Goal: Information Seeking & Learning: Learn about a topic

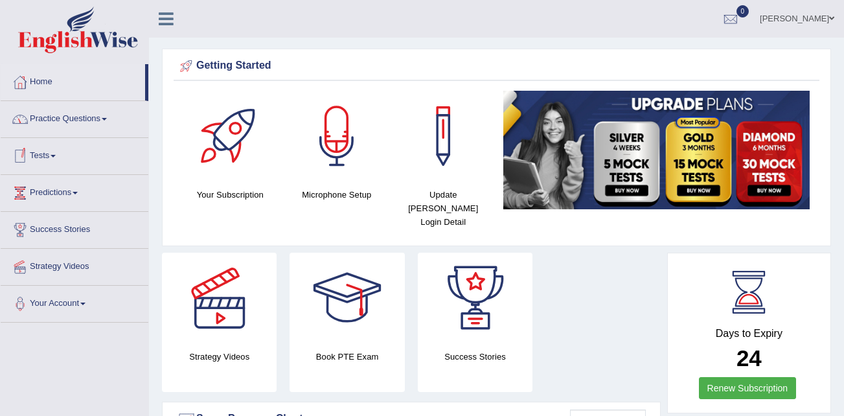
click at [107, 117] on link "Practice Questions" at bounding box center [75, 117] width 148 height 32
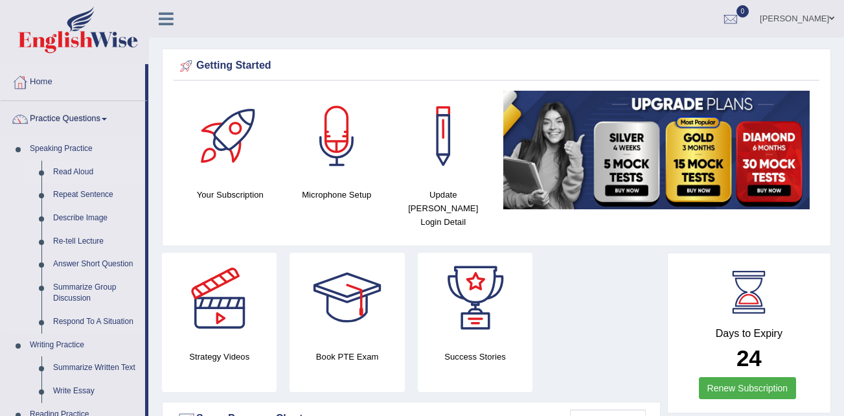
click at [76, 170] on link "Read Aloud" at bounding box center [96, 172] width 98 height 23
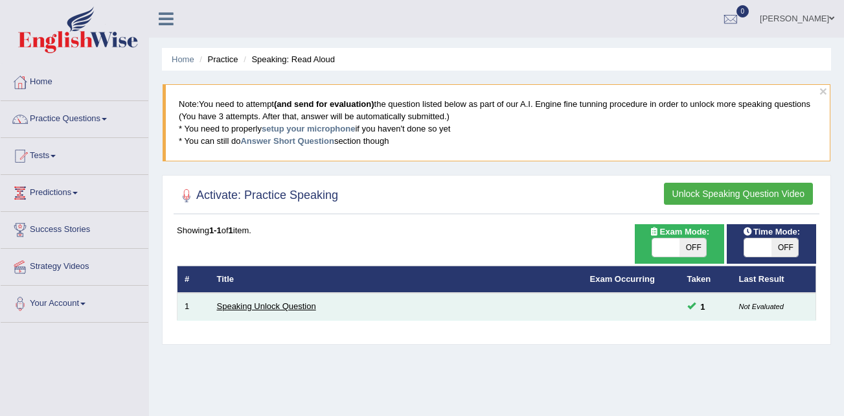
click at [270, 303] on link "Speaking Unlock Question" at bounding box center [266, 306] width 99 height 10
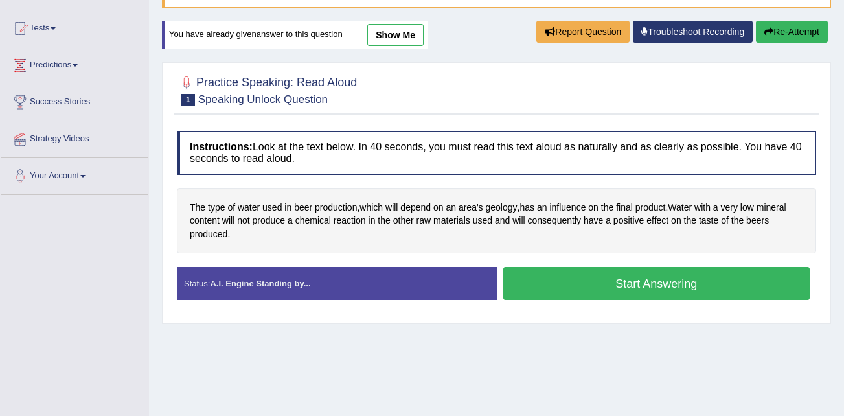
scroll to position [130, 0]
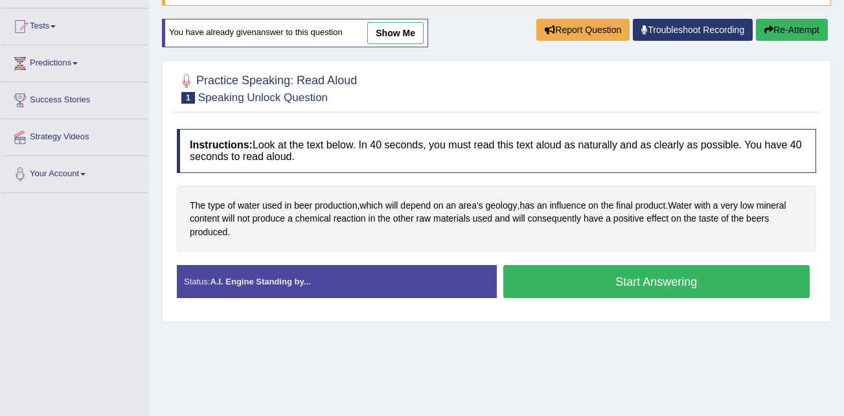
click at [292, 285] on strong "A.I. Engine Standing by..." at bounding box center [260, 282] width 100 height 10
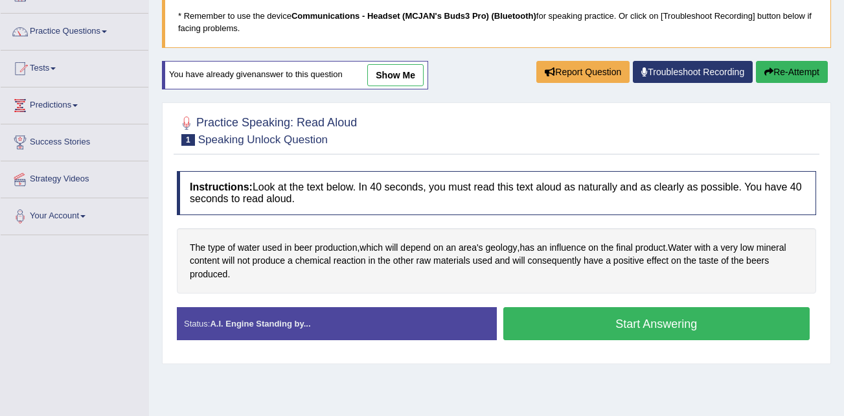
scroll to position [65, 0]
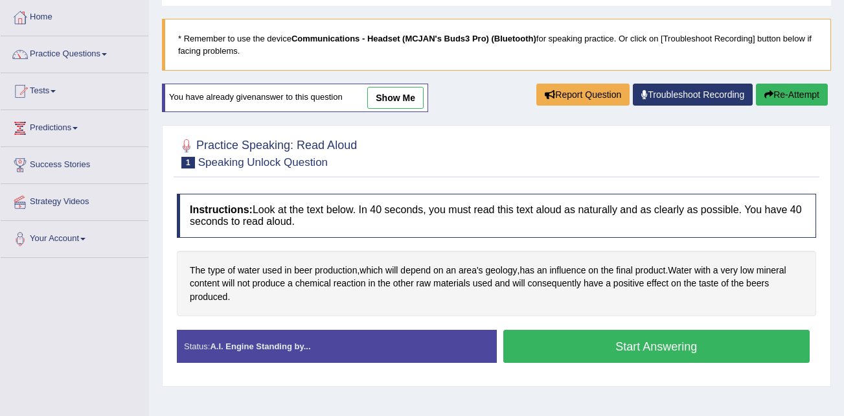
click at [637, 342] on button "Start Answering" at bounding box center [656, 346] width 307 height 33
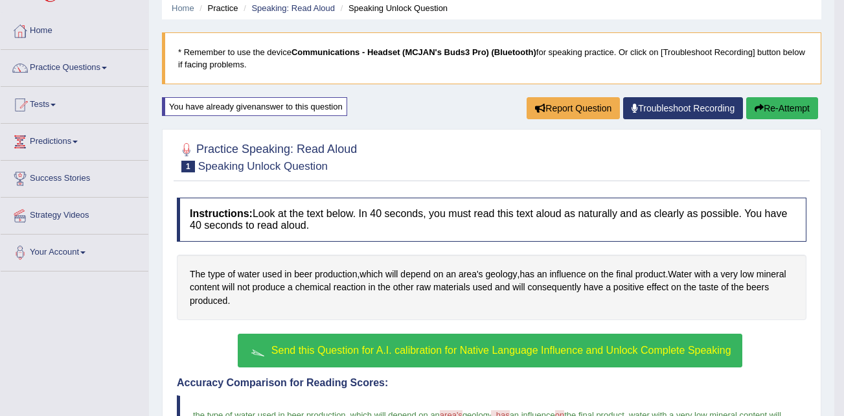
scroll to position [0, 0]
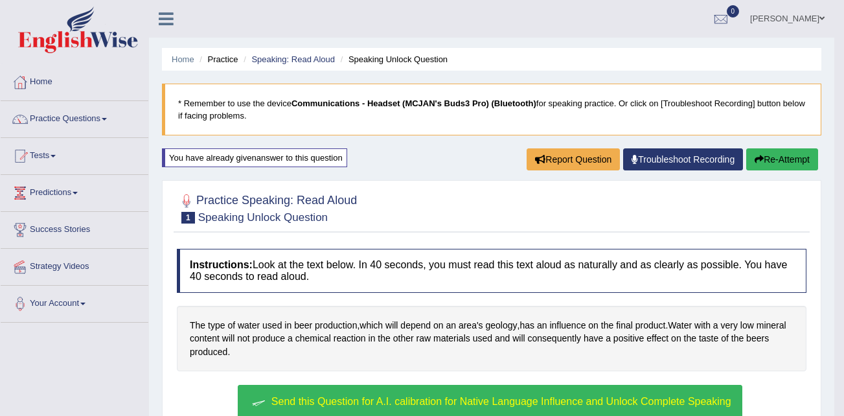
click at [389, 58] on li "Speaking Unlock Question" at bounding box center [392, 59] width 110 height 12
click at [778, 154] on button "Re-Attempt" at bounding box center [782, 159] width 72 height 22
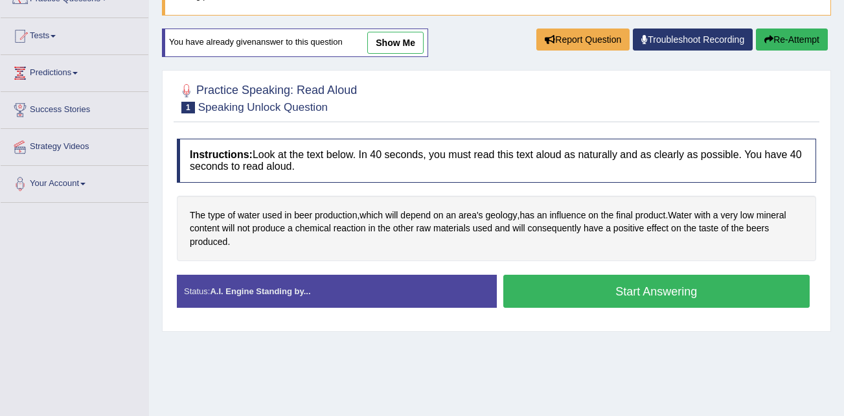
scroll to position [194, 0]
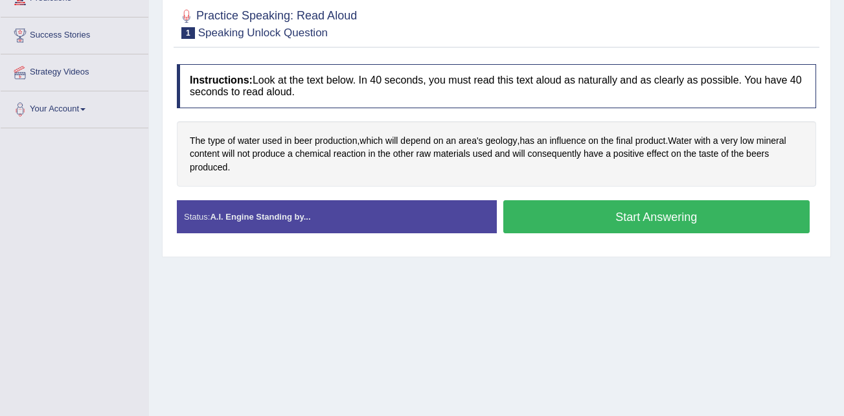
click at [635, 221] on button "Start Answering" at bounding box center [656, 216] width 307 height 33
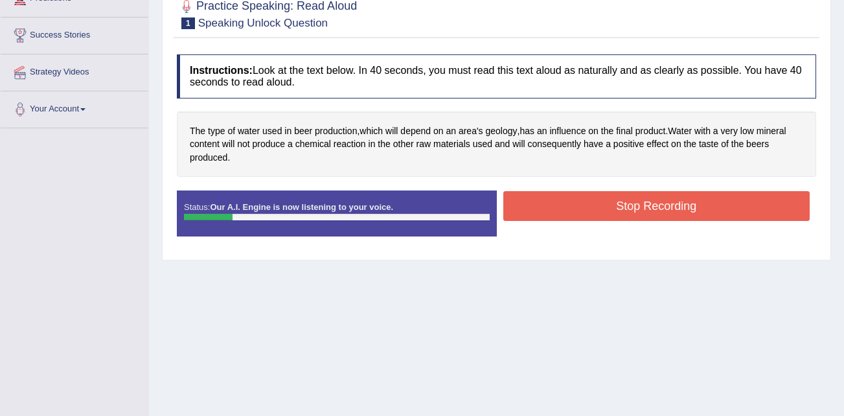
click at [604, 201] on button "Stop Recording" at bounding box center [656, 206] width 307 height 30
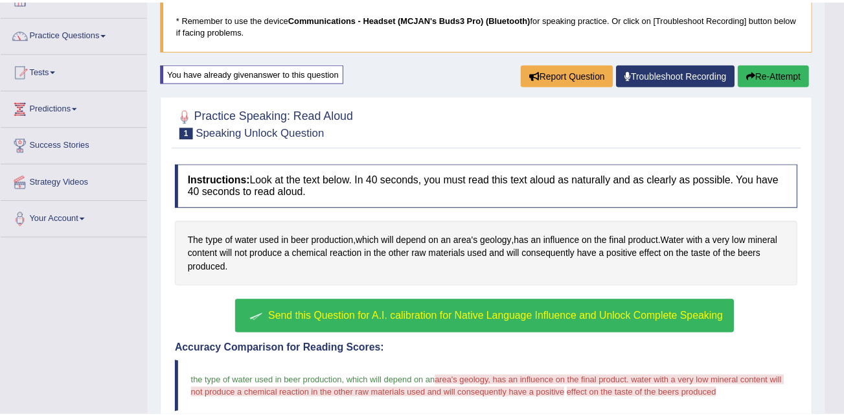
scroll to position [0, 0]
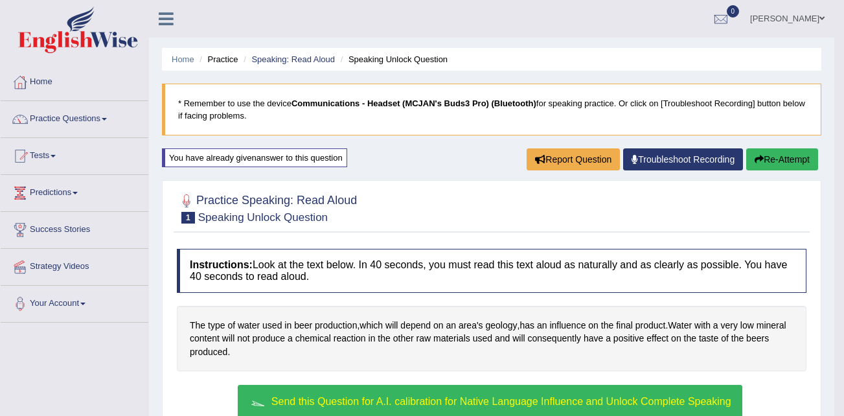
click at [783, 157] on button "Re-Attempt" at bounding box center [782, 159] width 72 height 22
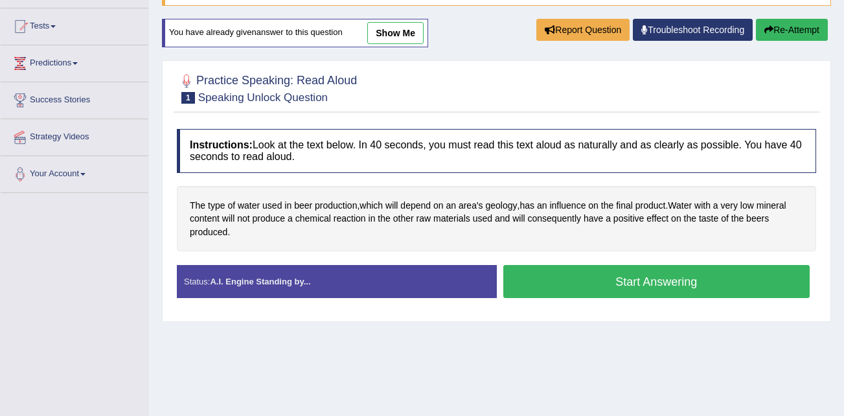
drag, startPoint x: 669, startPoint y: 281, endPoint x: 673, endPoint y: 273, distance: 8.7
click at [672, 277] on button "Start Answering" at bounding box center [656, 281] width 307 height 33
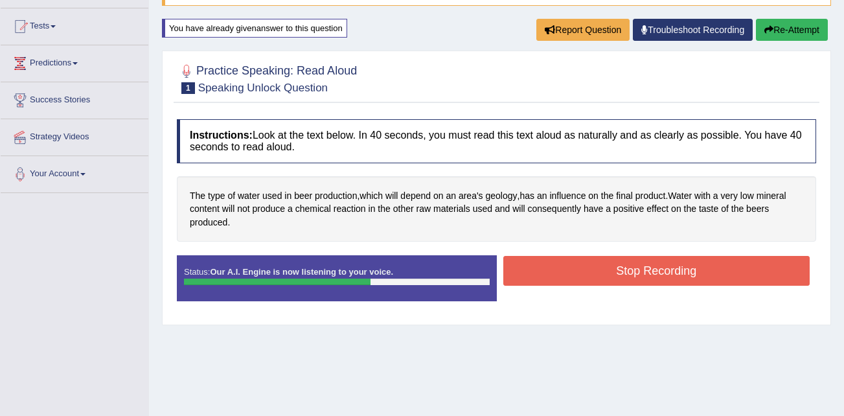
click at [624, 265] on button "Stop Recording" at bounding box center [656, 271] width 307 height 30
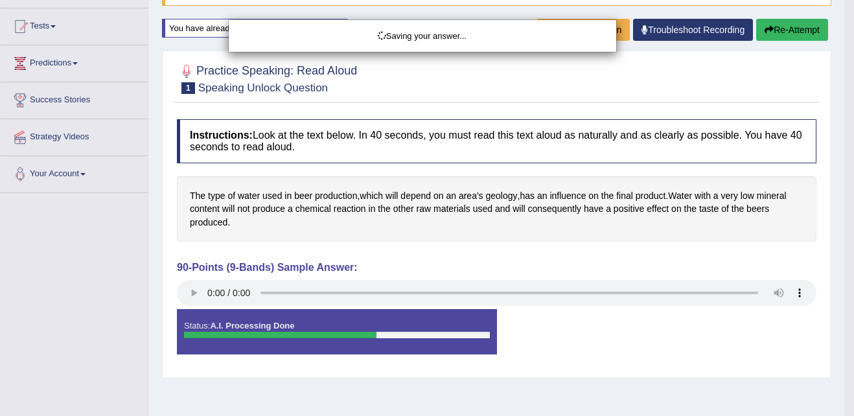
click at [192, 290] on div "Saving your answer..." at bounding box center [427, 208] width 854 height 416
click at [194, 294] on div "Saving your answer..." at bounding box center [427, 208] width 854 height 416
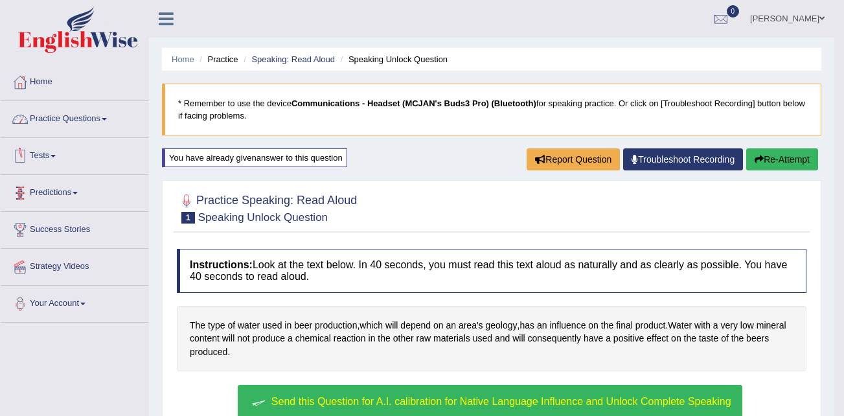
click at [87, 118] on link "Practice Questions" at bounding box center [75, 117] width 148 height 32
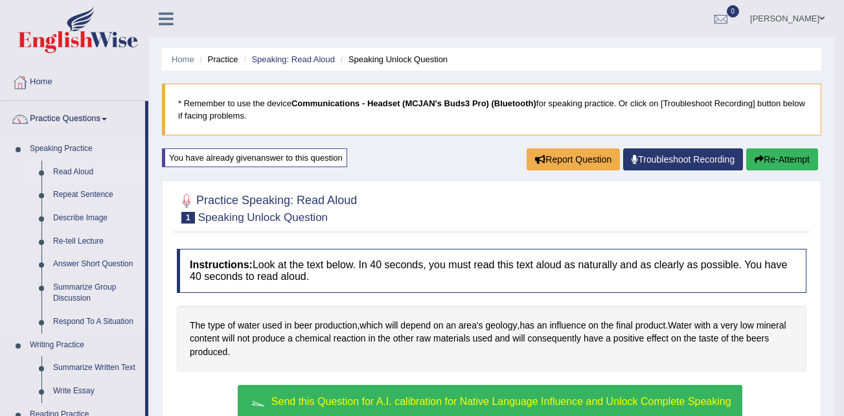
click at [63, 170] on link "Read Aloud" at bounding box center [96, 172] width 98 height 23
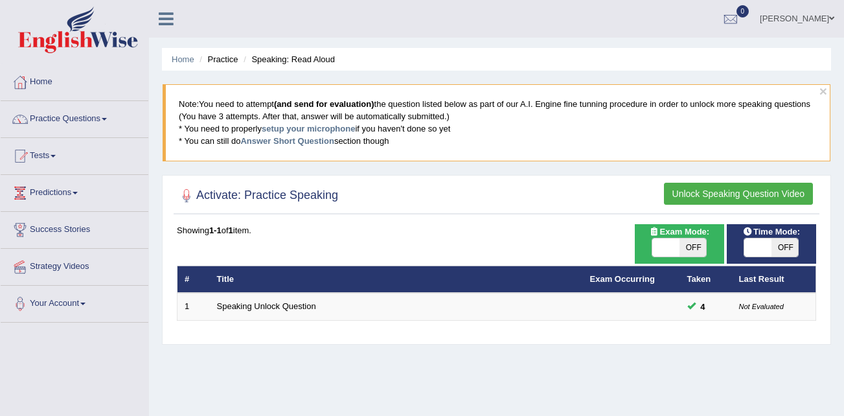
click at [737, 192] on button "Unlock Speaking Question Video" at bounding box center [738, 194] width 149 height 22
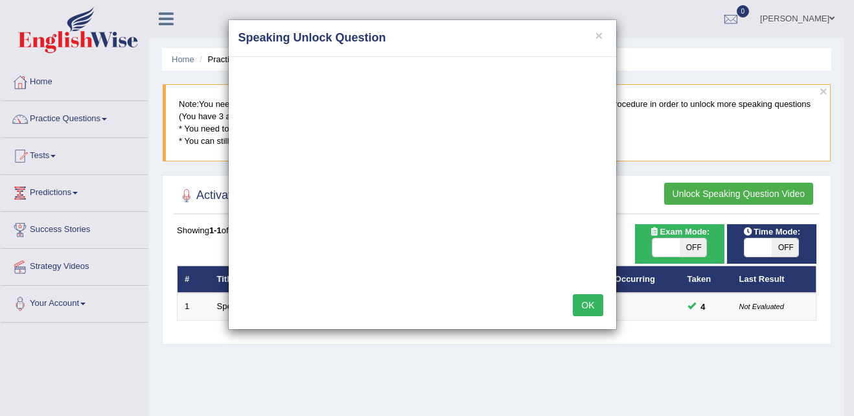
click at [586, 306] on button "OK" at bounding box center [587, 305] width 30 height 22
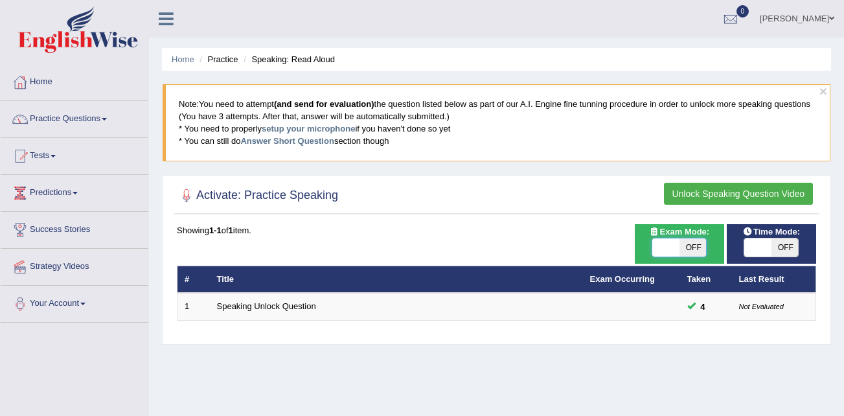
click at [666, 247] on span at bounding box center [666, 247] width 27 height 18
click at [686, 247] on span "OFF" at bounding box center [692, 247] width 27 height 18
checkbox input "true"
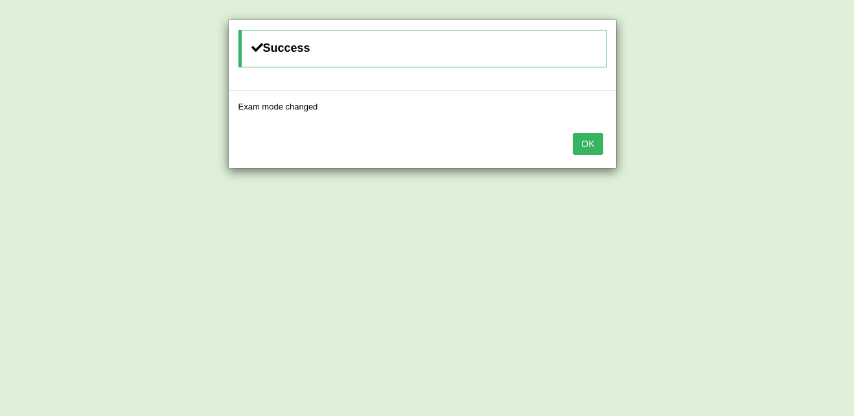
click at [594, 157] on div "OK" at bounding box center [422, 144] width 387 height 45
click at [585, 147] on button "OK" at bounding box center [587, 144] width 30 height 22
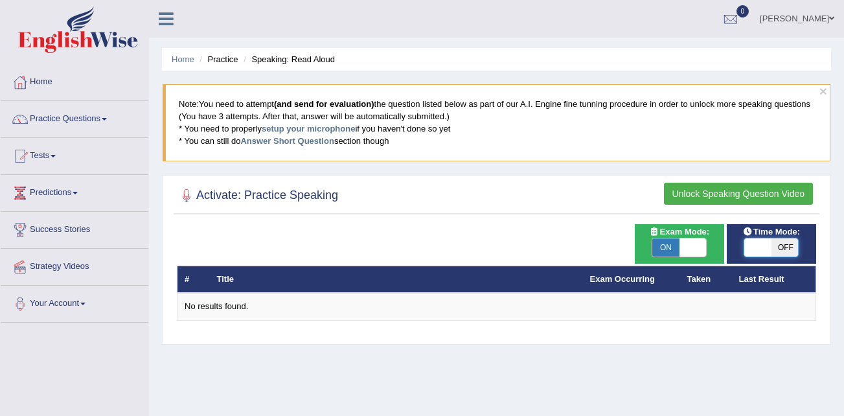
click at [751, 251] on span at bounding box center [757, 247] width 27 height 18
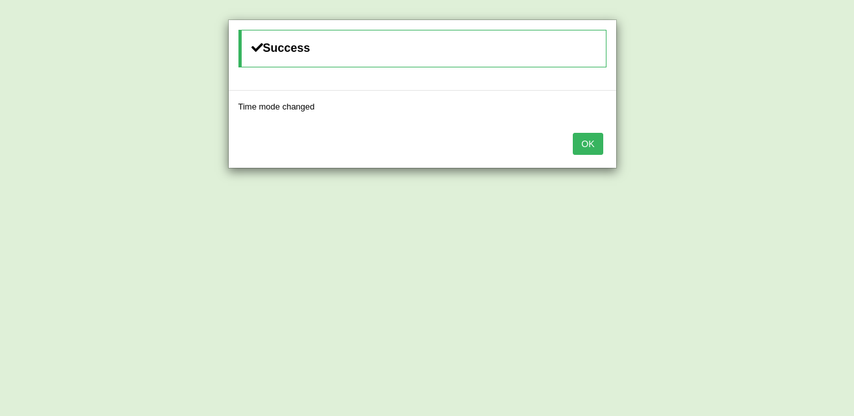
click at [585, 139] on button "OK" at bounding box center [587, 144] width 30 height 22
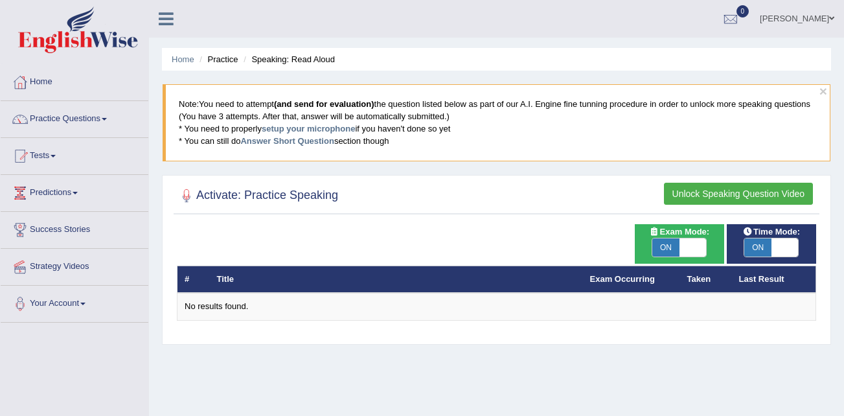
click at [687, 245] on span at bounding box center [692, 247] width 27 height 18
click at [776, 248] on span at bounding box center [781, 247] width 27 height 18
checkbox input "false"
drag, startPoint x: 784, startPoint y: 248, endPoint x: 717, endPoint y: 245, distance: 66.8
click at [717, 245] on div "Time Mode: ON OFF Exam Mode: ON OFF # Title Exam Occurring Taken Last Result No…" at bounding box center [497, 280] width 646 height 113
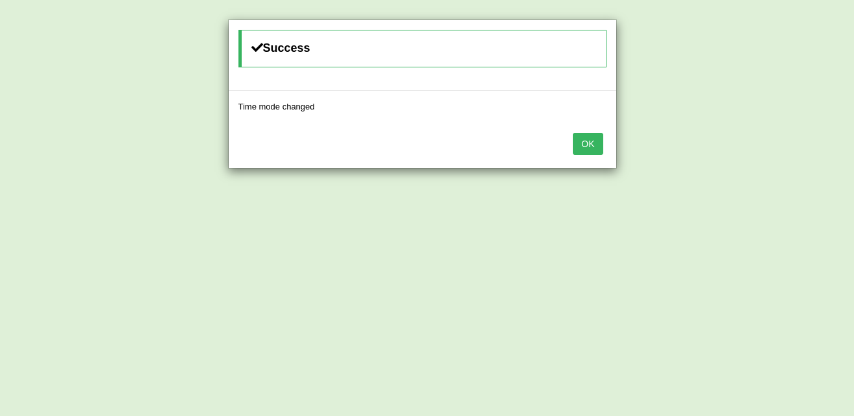
click at [574, 142] on button "OK" at bounding box center [587, 144] width 30 height 22
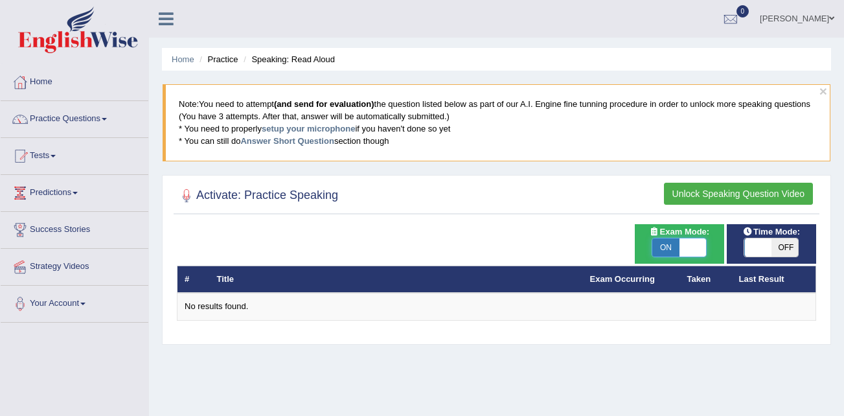
checkbox input "false"
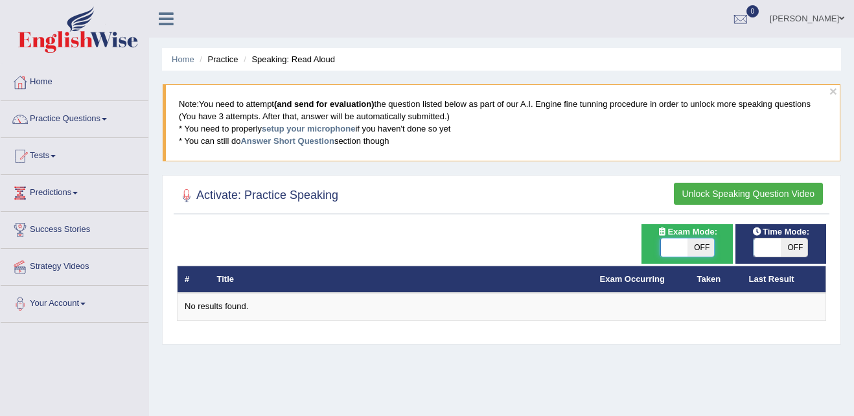
drag, startPoint x: 692, startPoint y: 243, endPoint x: 536, endPoint y: 234, distance: 156.4
click at [566, 230] on div "Time Mode: ON OFF Exam Mode: ON OFF # Title Exam Occurring Taken Last Result No…" at bounding box center [501, 280] width 655 height 113
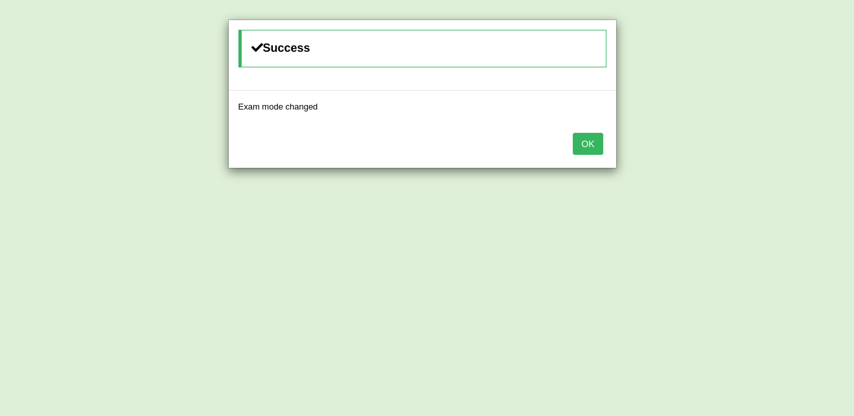
click at [582, 142] on button "OK" at bounding box center [587, 144] width 30 height 22
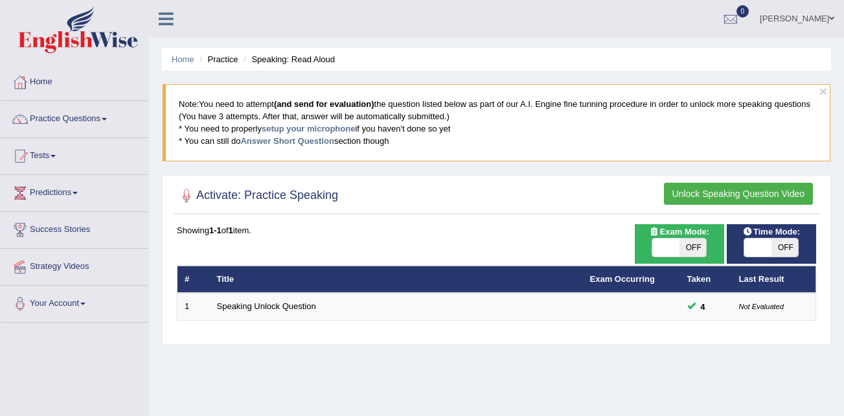
click at [277, 308] on link "Speaking Unlock Question" at bounding box center [266, 306] width 99 height 10
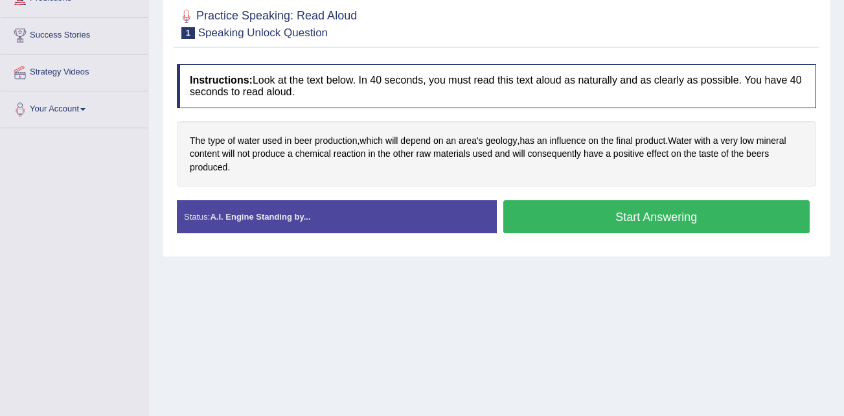
click at [655, 213] on button "Start Answering" at bounding box center [656, 216] width 307 height 33
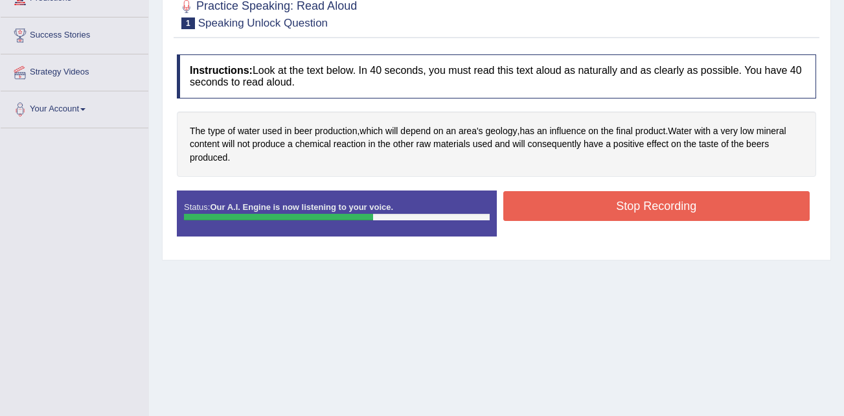
click at [459, 215] on div at bounding box center [337, 217] width 306 height 6
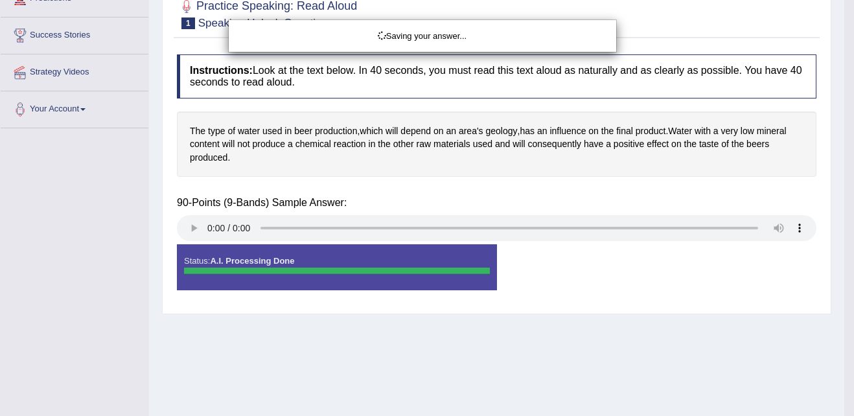
click at [188, 229] on div "Saving your answer..." at bounding box center [427, 208] width 854 height 416
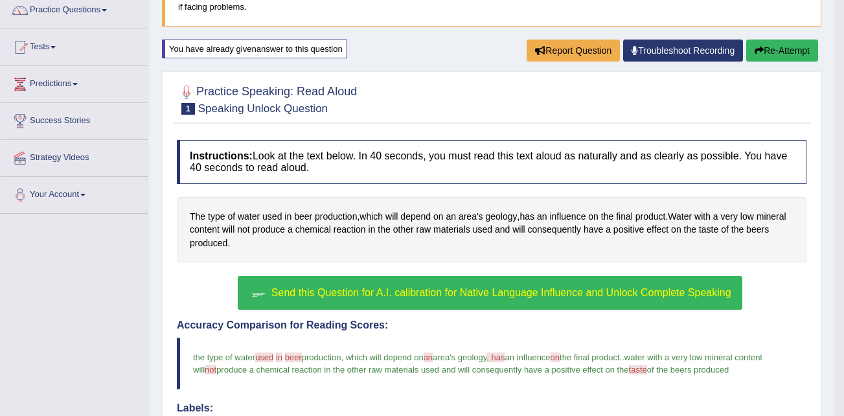
scroll to position [56, 0]
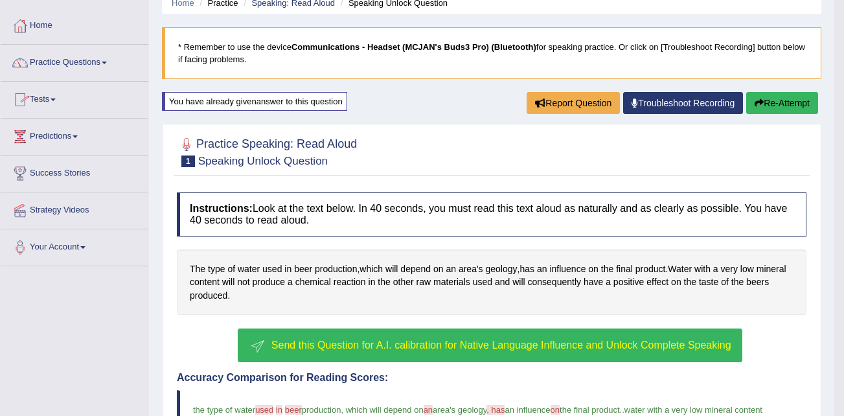
click at [51, 96] on link "Tests" at bounding box center [75, 98] width 148 height 32
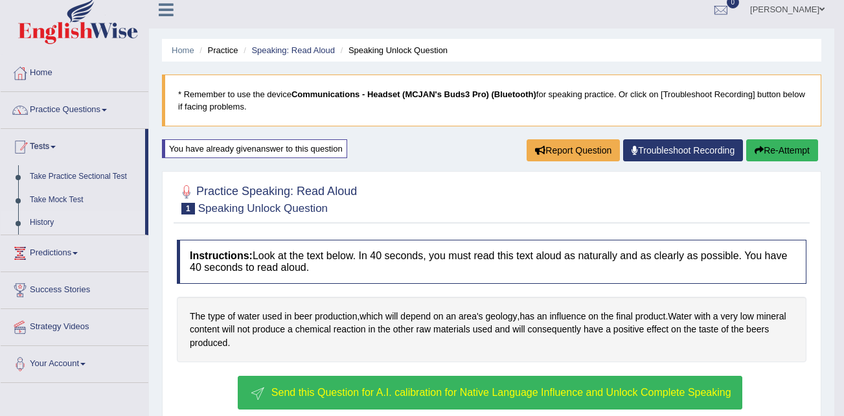
scroll to position [0, 0]
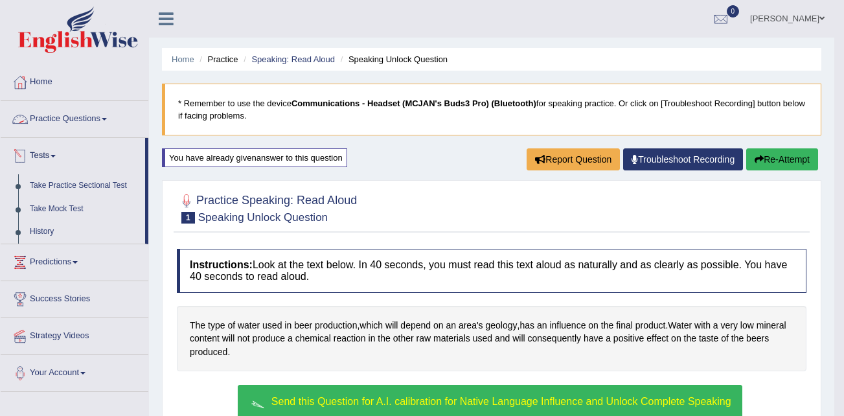
click at [91, 114] on link "Practice Questions" at bounding box center [75, 117] width 148 height 32
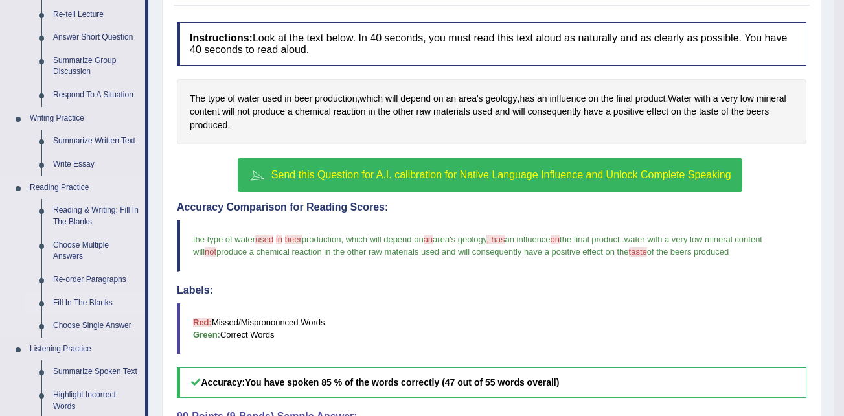
scroll to position [259, 0]
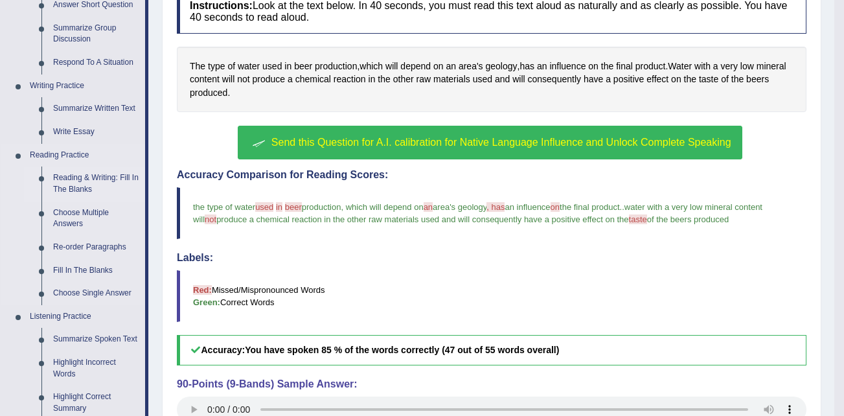
click at [66, 180] on link "Reading & Writing: Fill In The Blanks" at bounding box center [96, 183] width 98 height 34
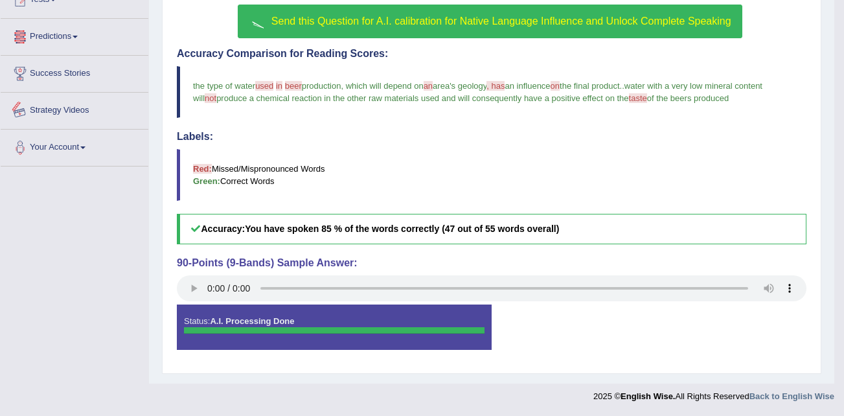
scroll to position [596, 0]
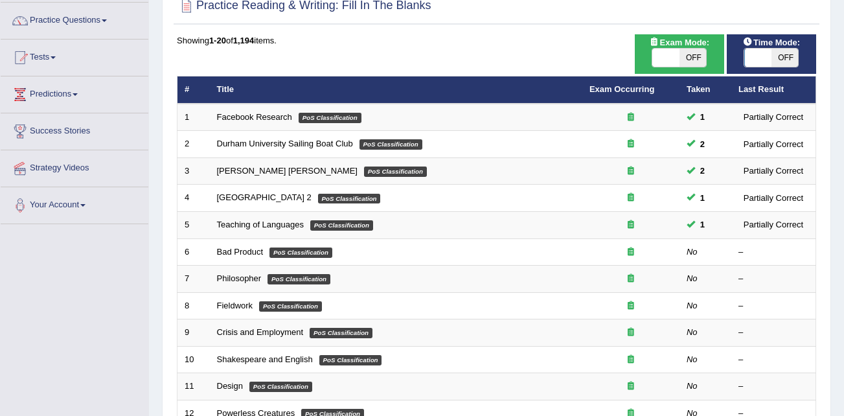
scroll to position [130, 0]
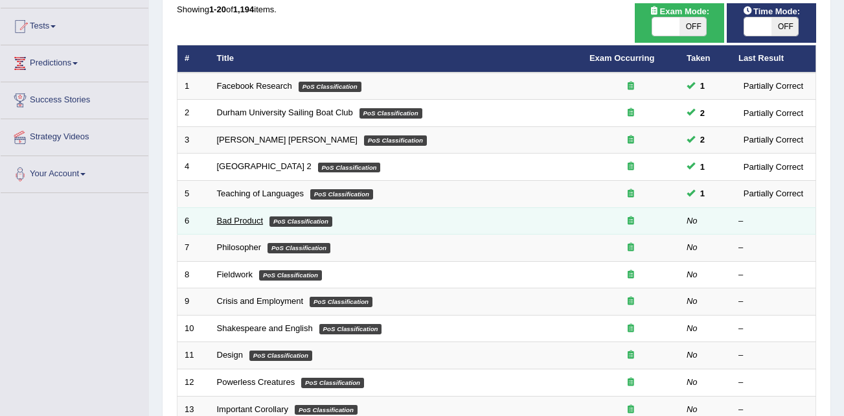
click at [236, 219] on link "Bad Product" at bounding box center [240, 221] width 47 height 10
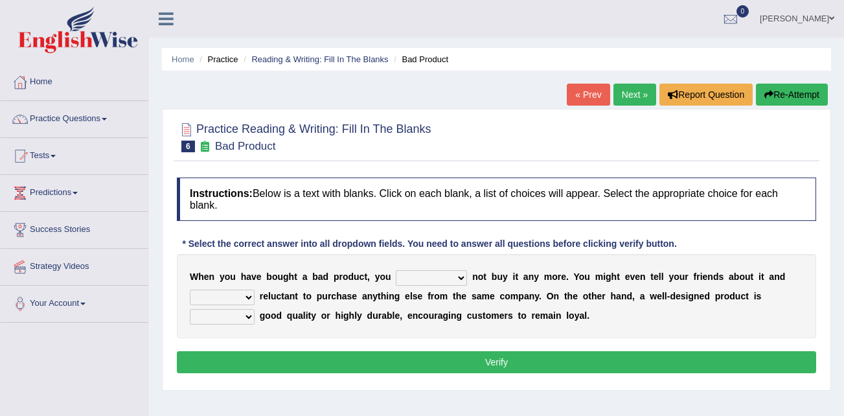
click at [442, 276] on select "would have should have should" at bounding box center [431, 278] width 71 height 16
select select "should"
click at [396, 270] on select "would have should have should" at bounding box center [431, 278] width 71 height 16
click at [442, 277] on select "would have should have should" at bounding box center [431, 278] width 71 height 16
click at [246, 296] on select "is are be being" at bounding box center [222, 297] width 65 height 16
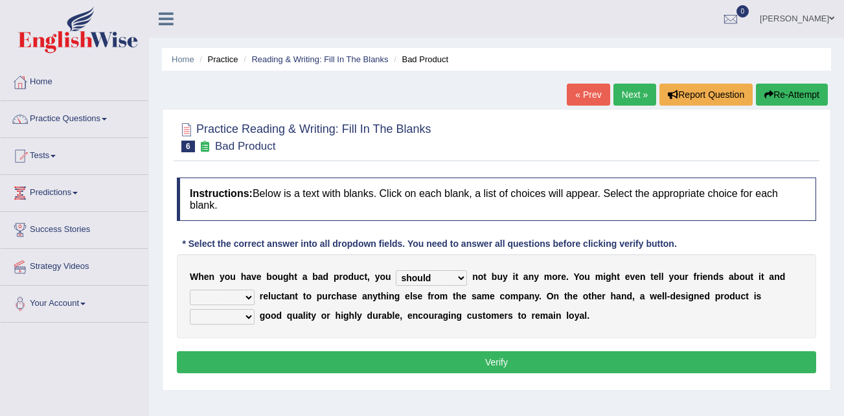
select select "being"
click at [190, 289] on select "is are be being" at bounding box center [222, 297] width 65 height 16
click at [249, 293] on select "is are be being" at bounding box center [222, 297] width 65 height 16
click at [254, 309] on select "both also neither either" at bounding box center [222, 317] width 65 height 16
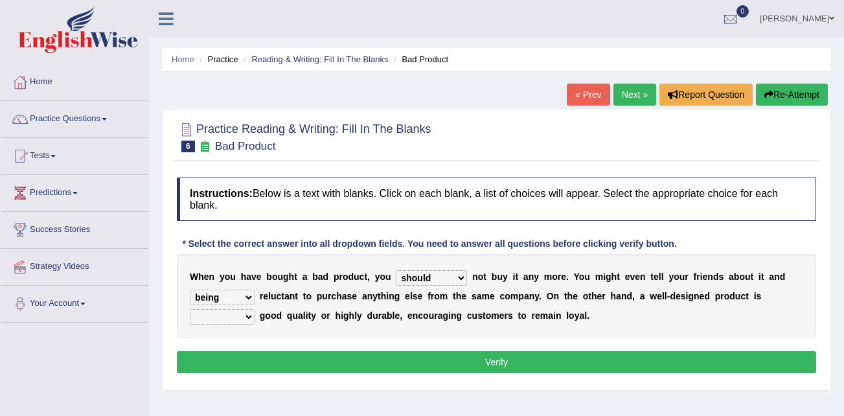
select select "either"
click at [254, 309] on select "both also neither either" at bounding box center [222, 317] width 65 height 16
click at [523, 361] on button "Verify" at bounding box center [496, 362] width 639 height 22
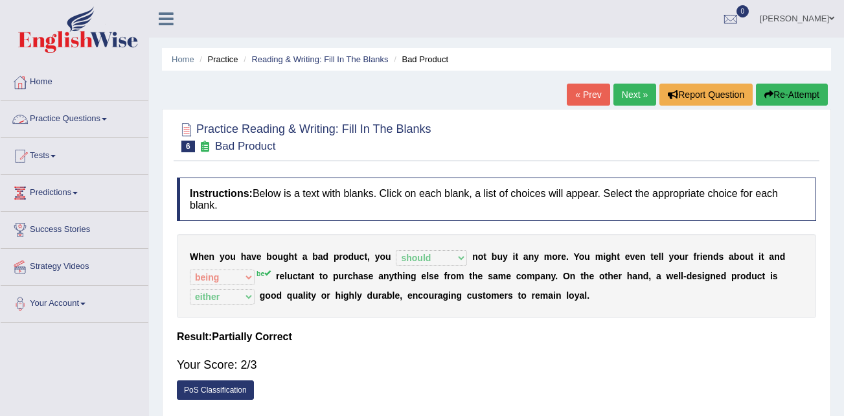
click at [105, 117] on link "Practice Questions" at bounding box center [75, 117] width 148 height 32
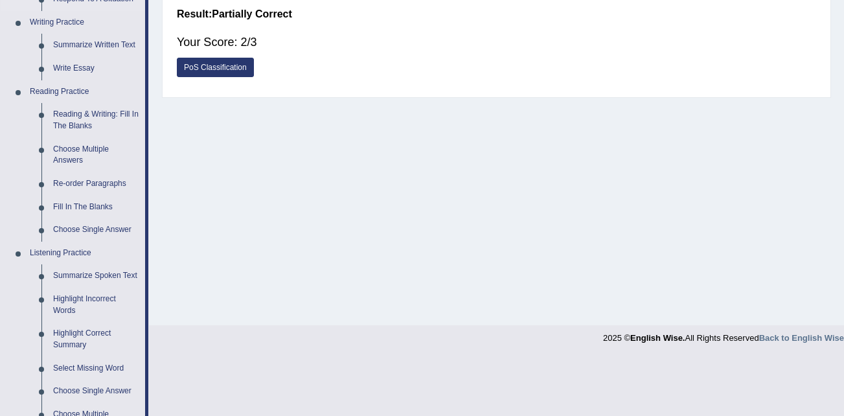
scroll to position [324, 0]
click at [73, 180] on link "Re-order Paragraphs" at bounding box center [96, 182] width 98 height 23
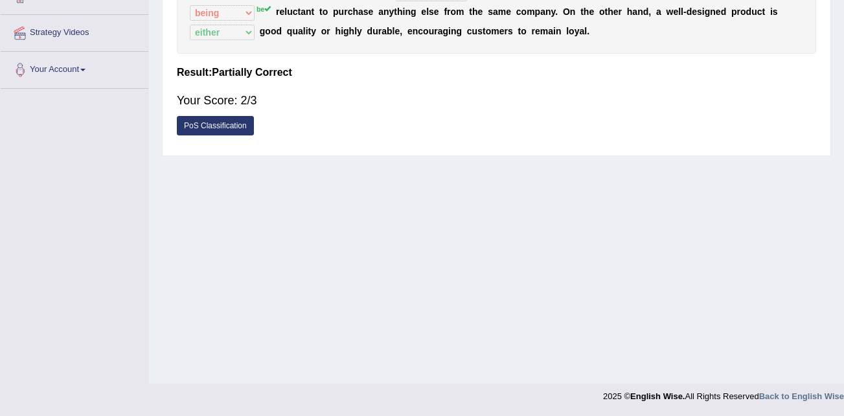
scroll to position [179, 0]
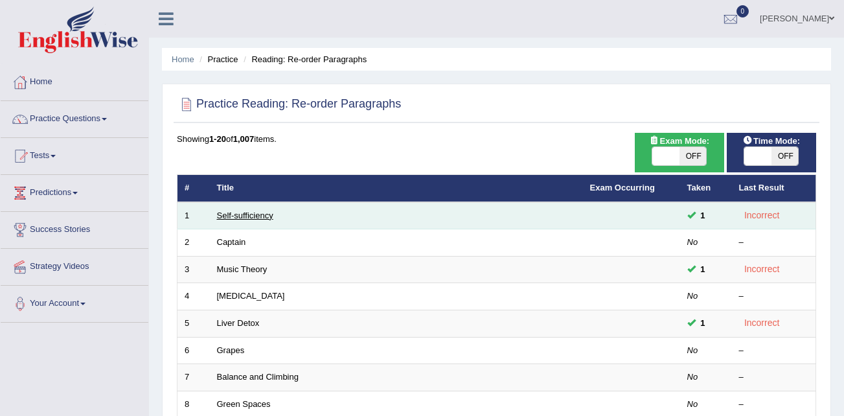
click at [250, 216] on link "Self-sufficiency" at bounding box center [245, 215] width 56 height 10
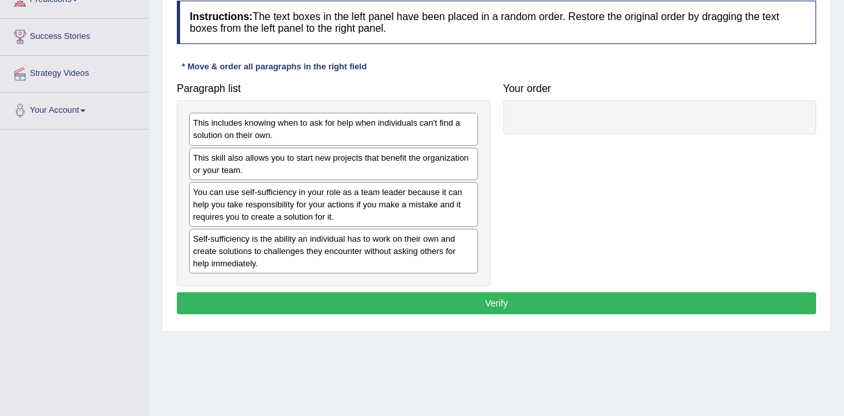
scroll to position [194, 0]
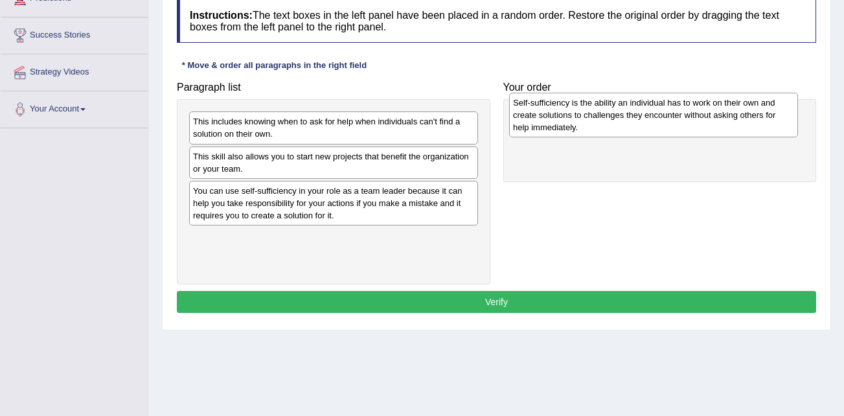
drag, startPoint x: 346, startPoint y: 261, endPoint x: 666, endPoint y: 126, distance: 347.1
click at [666, 126] on div "Self-sufficiency is the ability an individual has to work on their own and crea…" at bounding box center [653, 115] width 289 height 45
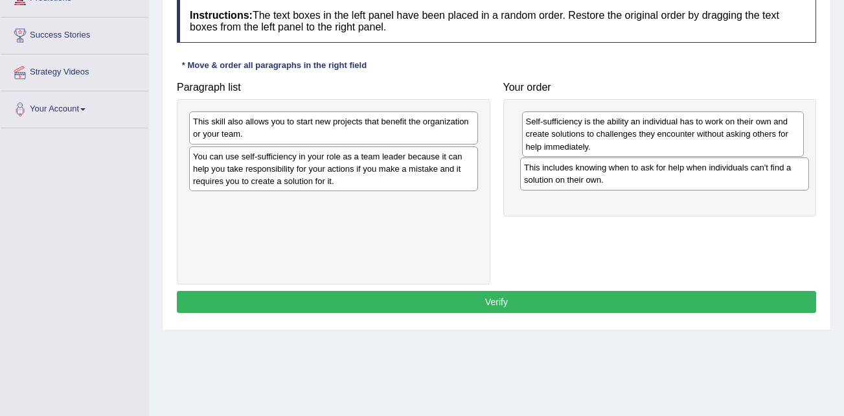
drag, startPoint x: 351, startPoint y: 128, endPoint x: 682, endPoint y: 174, distance: 334.1
click at [682, 174] on div "This includes knowing when to ask for help when individuals can't find a soluti…" at bounding box center [664, 173] width 289 height 32
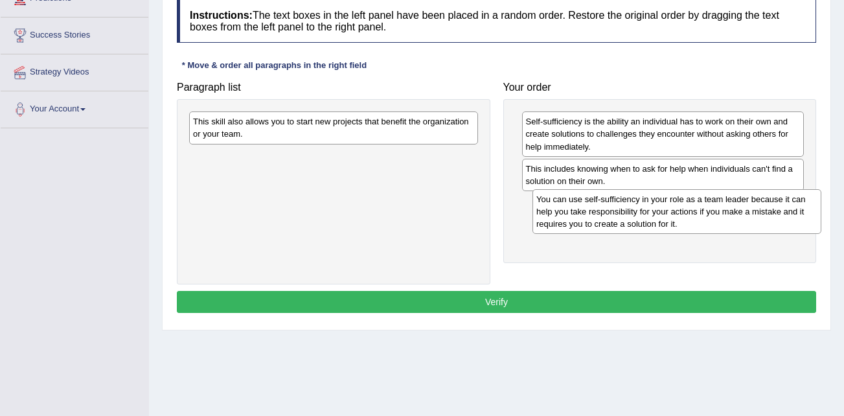
drag, startPoint x: 378, startPoint y: 173, endPoint x: 694, endPoint y: 213, distance: 317.9
click at [720, 210] on div "You can use self-sufficiency in your role as a team leader because it can help …" at bounding box center [676, 211] width 289 height 45
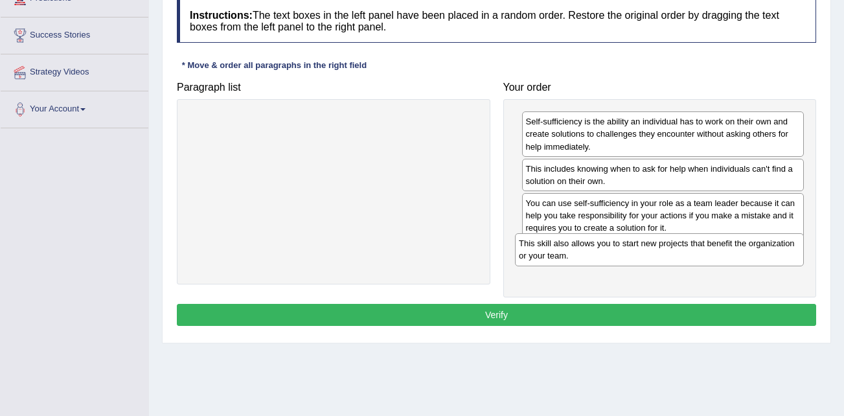
drag, startPoint x: 302, startPoint y: 128, endPoint x: 622, endPoint y: 247, distance: 341.0
click at [623, 248] on div "This skill also allows you to start new projects that benefit the organization …" at bounding box center [659, 249] width 289 height 32
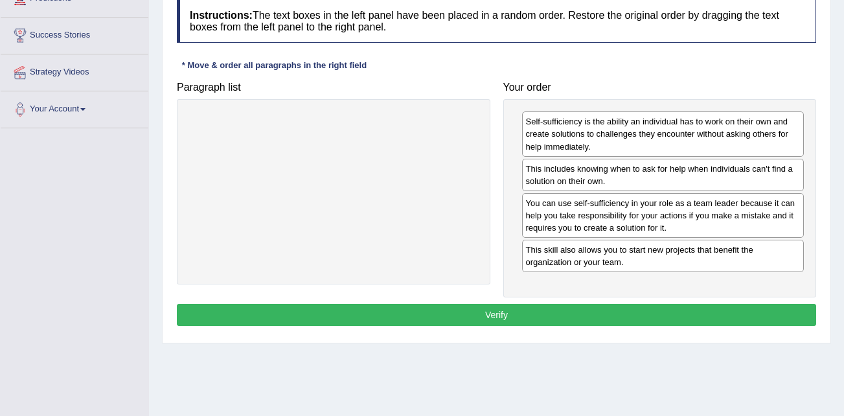
click at [546, 315] on button "Verify" at bounding box center [496, 315] width 639 height 22
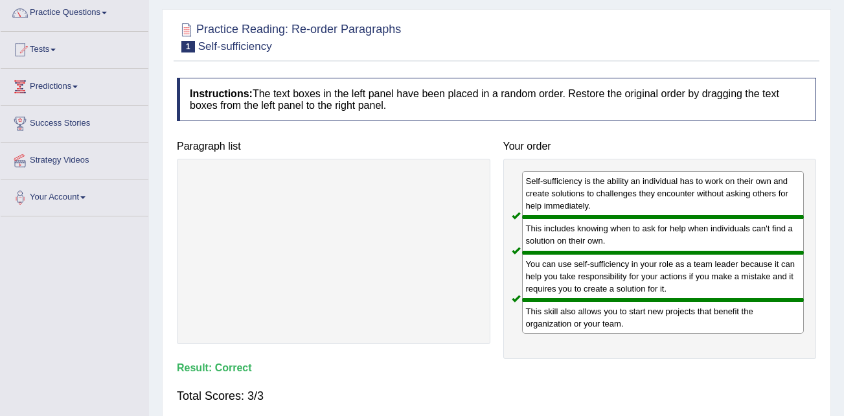
scroll to position [130, 0]
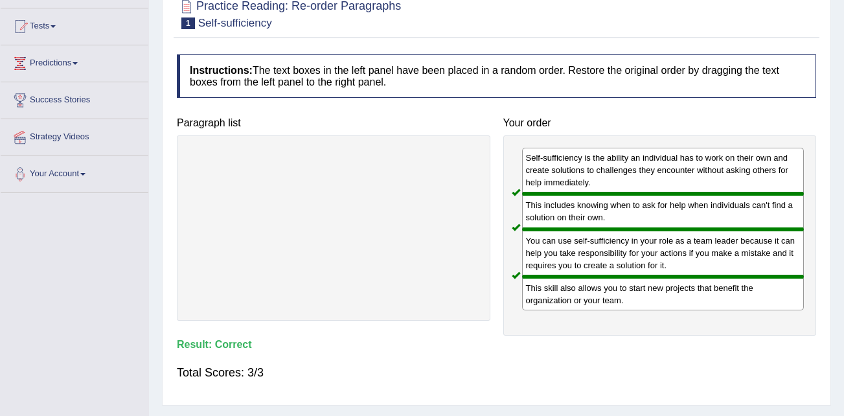
drag, startPoint x: 585, startPoint y: 299, endPoint x: 242, endPoint y: 226, distance: 351.4
click at [238, 226] on div "Paragraph list Correct order Self-sufficiency is the ability an individual has …" at bounding box center [496, 223] width 652 height 225
drag, startPoint x: 568, startPoint y: 300, endPoint x: 510, endPoint y: 303, distance: 58.4
click at [511, 303] on div "Self-sufficiency is the ability an individual has to work on their own and crea…" at bounding box center [659, 235] width 313 height 200
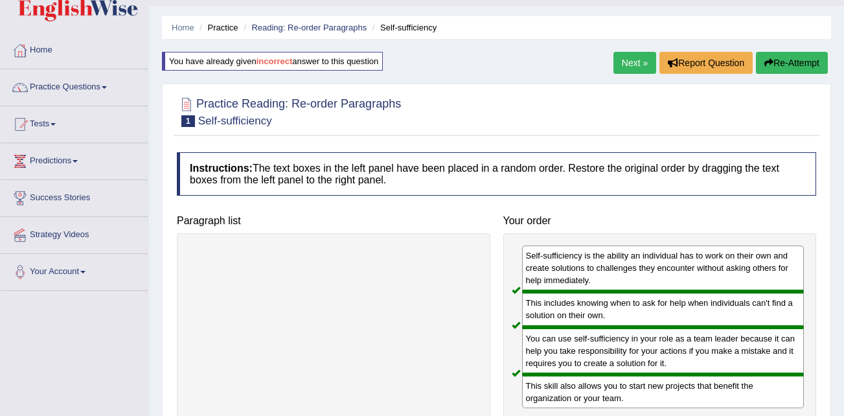
scroll to position [0, 0]
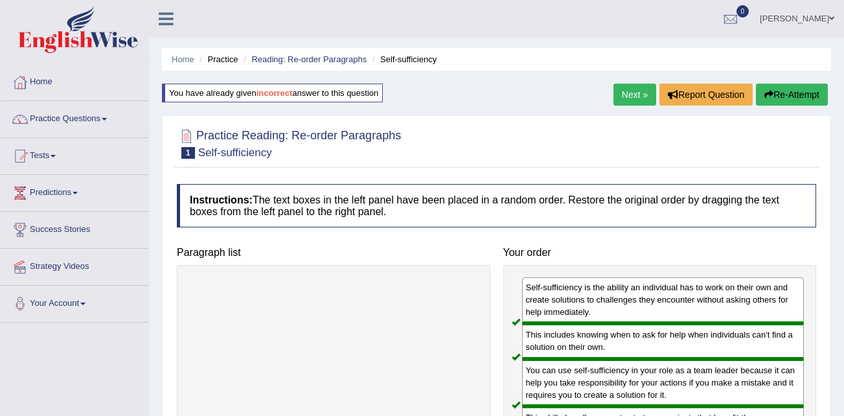
click at [629, 93] on link "Next »" at bounding box center [634, 95] width 43 height 22
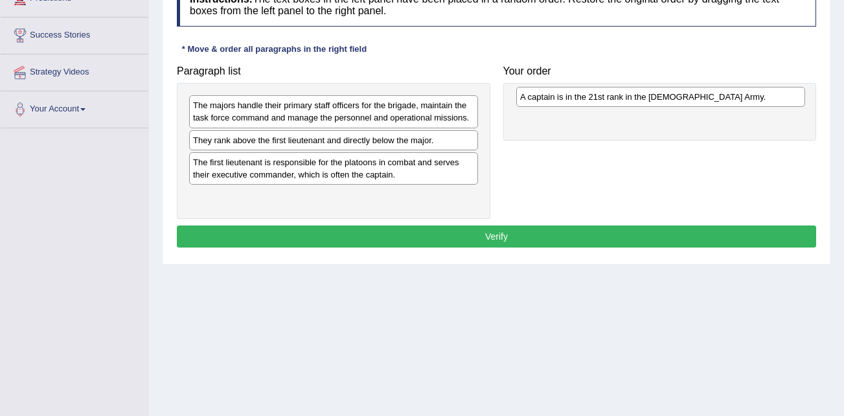
drag, startPoint x: 309, startPoint y: 144, endPoint x: 636, endPoint y: 101, distance: 329.9
click at [636, 101] on div "A captain is in the 21st rank in the [DEMOGRAPHIC_DATA] Army." at bounding box center [660, 97] width 289 height 20
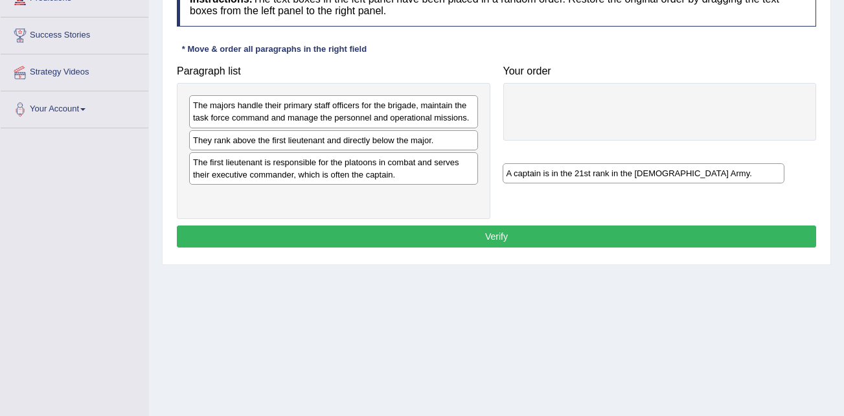
drag, startPoint x: 593, startPoint y: 109, endPoint x: 573, endPoint y: 177, distance: 70.7
click at [573, 177] on div "A captain is in the 21st rank in the [DEMOGRAPHIC_DATA] Army." at bounding box center [644, 173] width 282 height 20
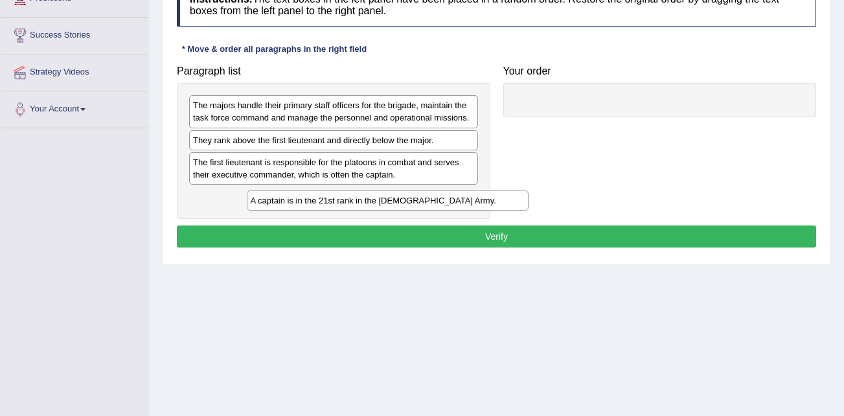
drag, startPoint x: 519, startPoint y: 134, endPoint x: 284, endPoint y: 192, distance: 242.2
click at [293, 199] on div "A captain is in the 21st rank in the [DEMOGRAPHIC_DATA] Army." at bounding box center [388, 200] width 282 height 20
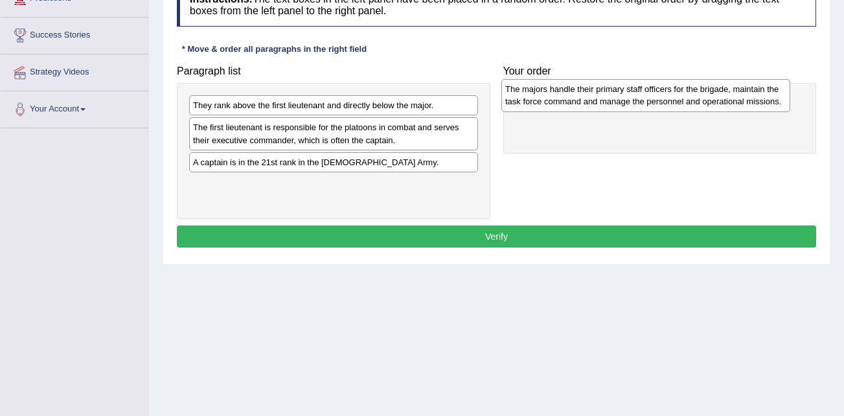
drag, startPoint x: 280, startPoint y: 115, endPoint x: 592, endPoint y: 98, distance: 312.6
click at [592, 98] on div "The majors handle their primary staff officers for the brigade, maintain the ta…" at bounding box center [645, 95] width 289 height 32
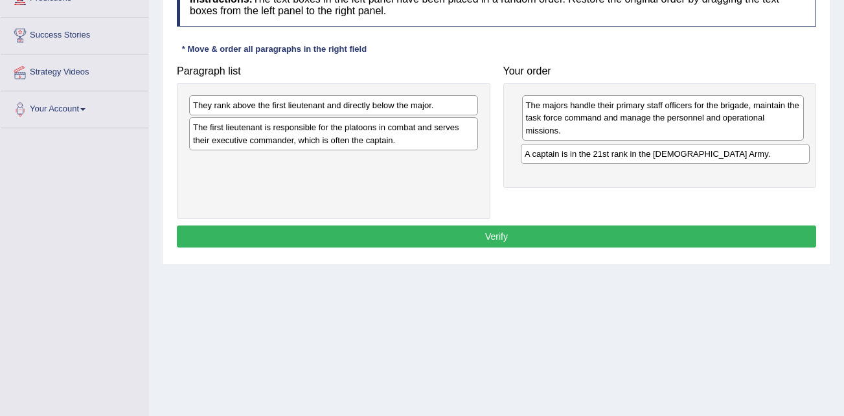
drag, startPoint x: 343, startPoint y: 168, endPoint x: 674, endPoint y: 159, distance: 331.7
click at [674, 159] on div "A captain is in the 21st rank in the [DEMOGRAPHIC_DATA] Army." at bounding box center [665, 154] width 289 height 20
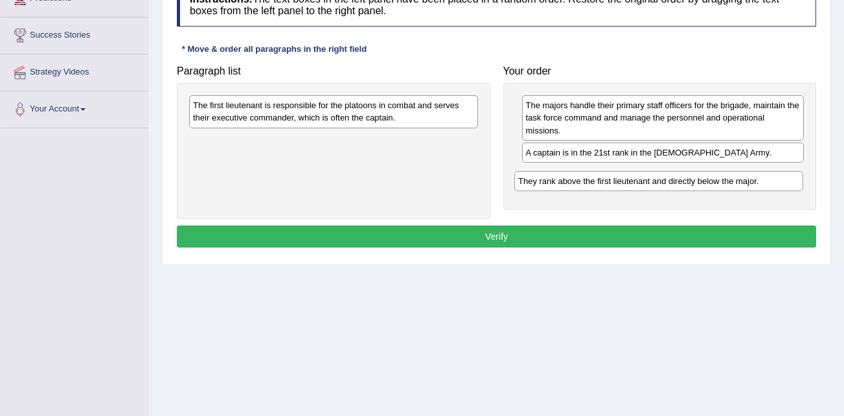
drag, startPoint x: 361, startPoint y: 104, endPoint x: 692, endPoint y: 175, distance: 338.4
click at [692, 175] on div "They rank above the first lieutenant and directly below the major." at bounding box center [658, 181] width 289 height 20
click at [517, 226] on button "Verify" at bounding box center [496, 236] width 639 height 22
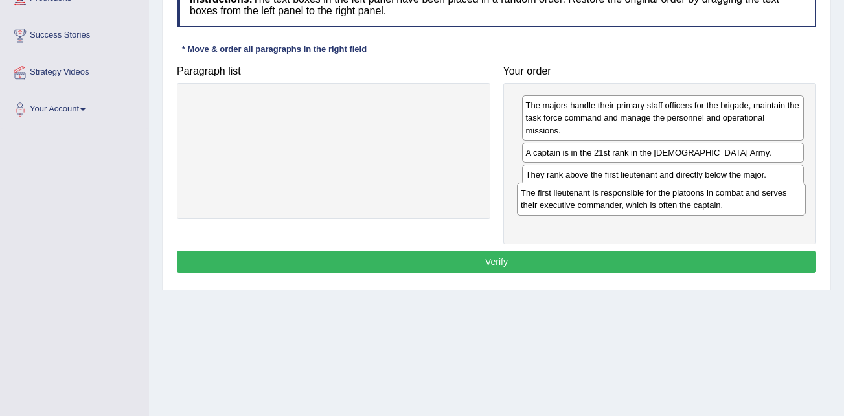
drag, startPoint x: 318, startPoint y: 132, endPoint x: 639, endPoint y: 204, distance: 329.1
click at [642, 205] on div "The first lieutenant is responsible for the platoons in combat and serves their…" at bounding box center [661, 199] width 289 height 32
click at [470, 260] on button "Verify" at bounding box center [496, 262] width 639 height 22
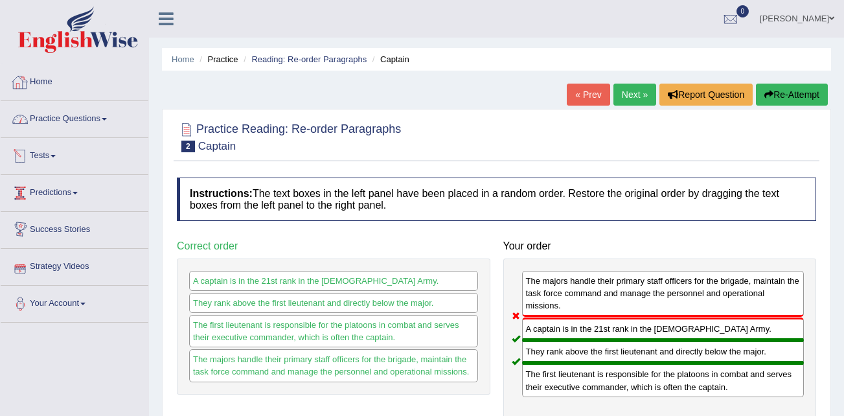
click at [43, 73] on link "Home" at bounding box center [75, 80] width 148 height 32
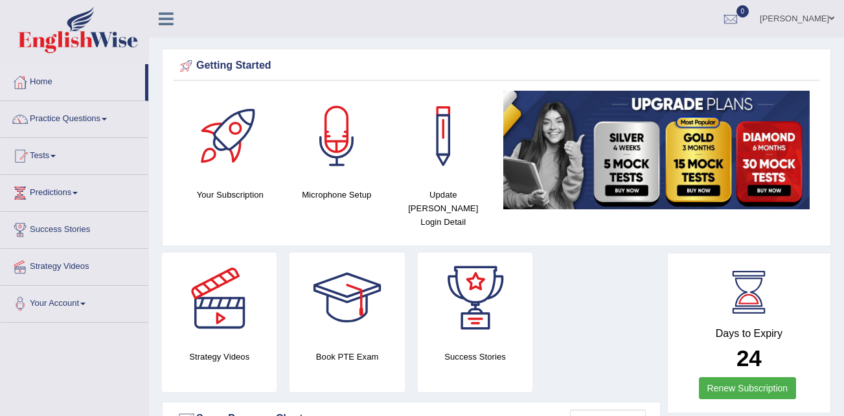
click at [67, 122] on link "Practice Questions" at bounding box center [75, 117] width 148 height 32
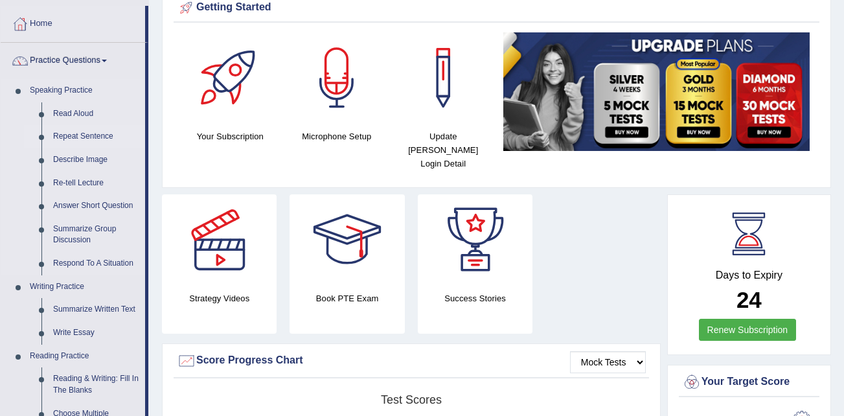
scroll to position [259, 0]
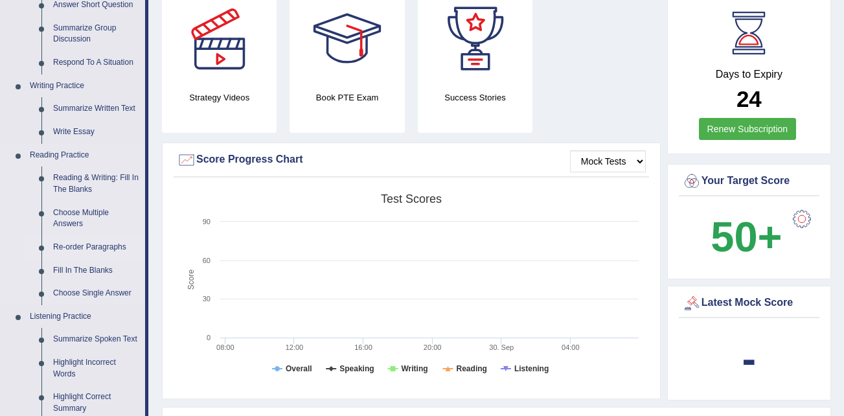
click at [84, 243] on link "Re-order Paragraphs" at bounding box center [96, 247] width 98 height 23
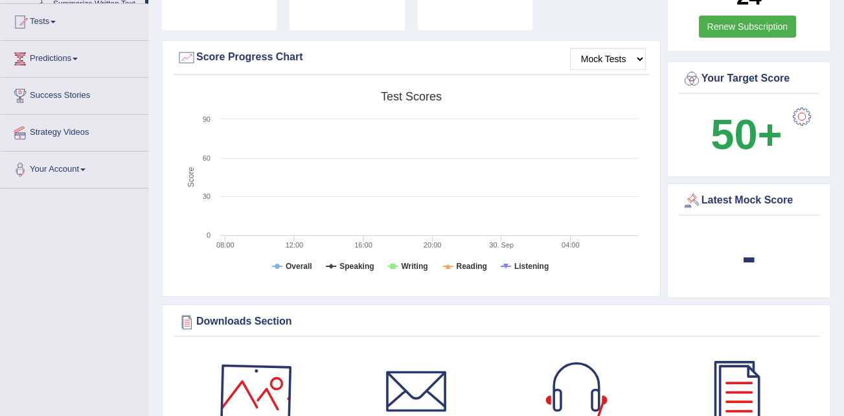
scroll to position [951, 0]
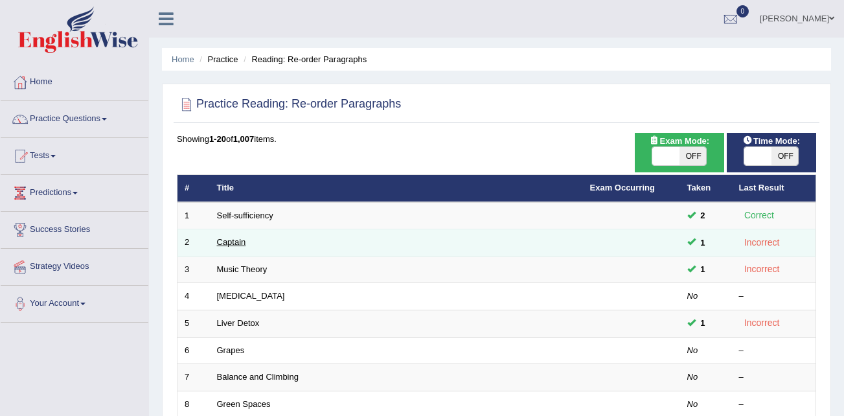
click at [231, 241] on link "Captain" at bounding box center [231, 242] width 29 height 10
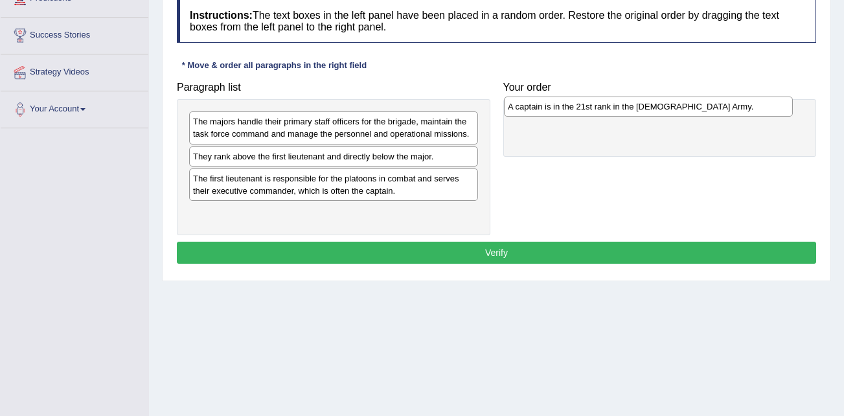
drag, startPoint x: 258, startPoint y: 164, endPoint x: 580, endPoint y: 117, distance: 325.2
click at [580, 117] on div "A captain is in the 21st rank in the [DEMOGRAPHIC_DATA] Army." at bounding box center [648, 106] width 289 height 20
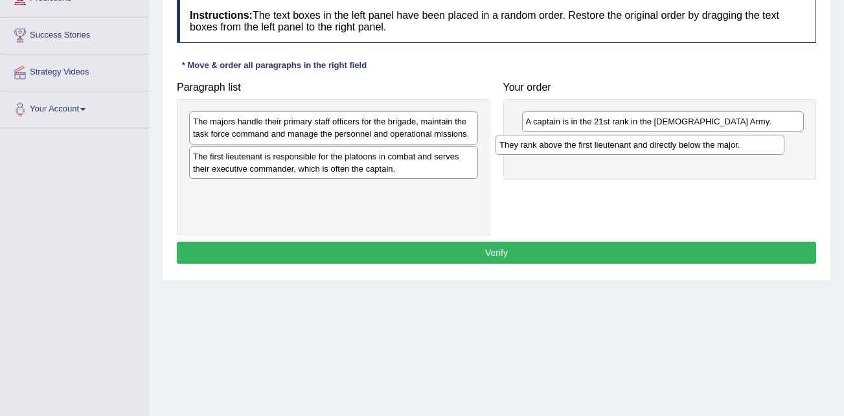
drag, startPoint x: 329, startPoint y: 161, endPoint x: 640, endPoint y: 145, distance: 311.2
click at [638, 148] on div "They rank above the first lieutenant and directly below the major." at bounding box center [639, 145] width 289 height 20
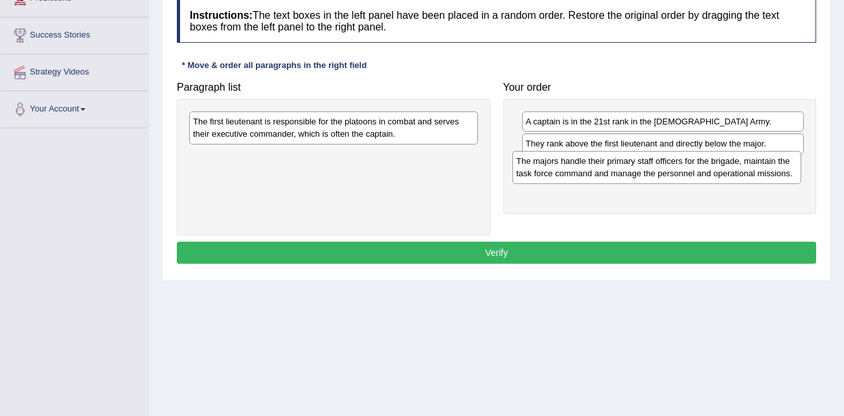
drag, startPoint x: 292, startPoint y: 130, endPoint x: 615, endPoint y: 168, distance: 325.4
click at [615, 168] on div "The majors handle their primary staff officers for the brigade, maintain the ta…" at bounding box center [656, 167] width 289 height 32
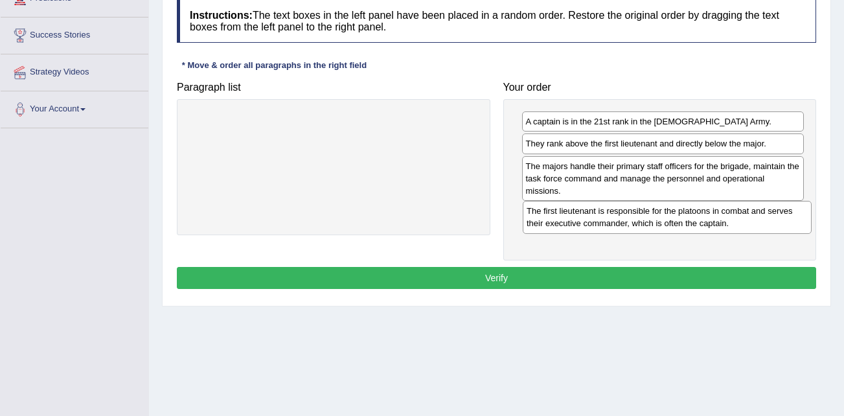
drag, startPoint x: 330, startPoint y: 130, endPoint x: 664, endPoint y: 219, distance: 346.4
click at [664, 219] on div "The first lieutenant is responsible for the platoons in combat and serves their…" at bounding box center [667, 217] width 289 height 32
click at [506, 278] on button "Verify" at bounding box center [496, 278] width 639 height 22
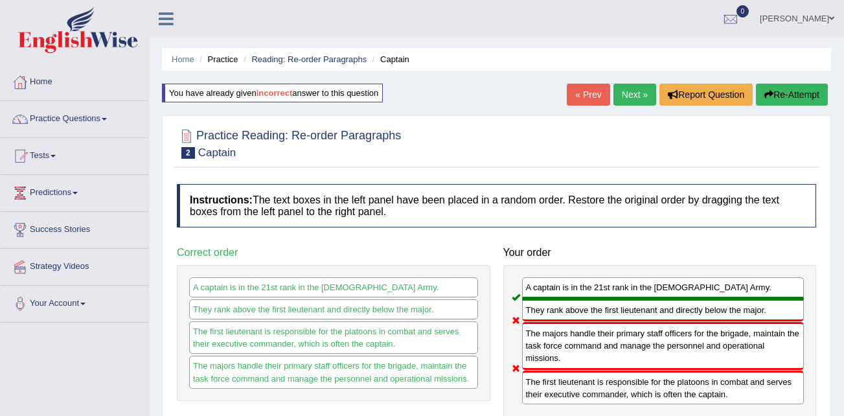
click at [578, 98] on link "« Prev" at bounding box center [588, 95] width 43 height 22
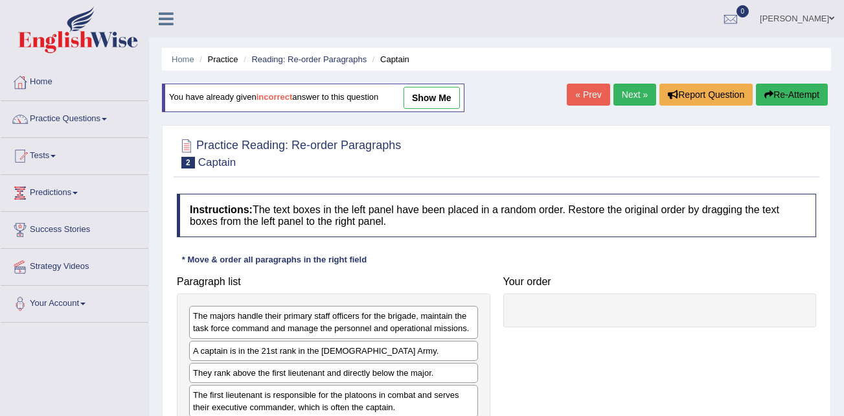
scroll to position [194, 0]
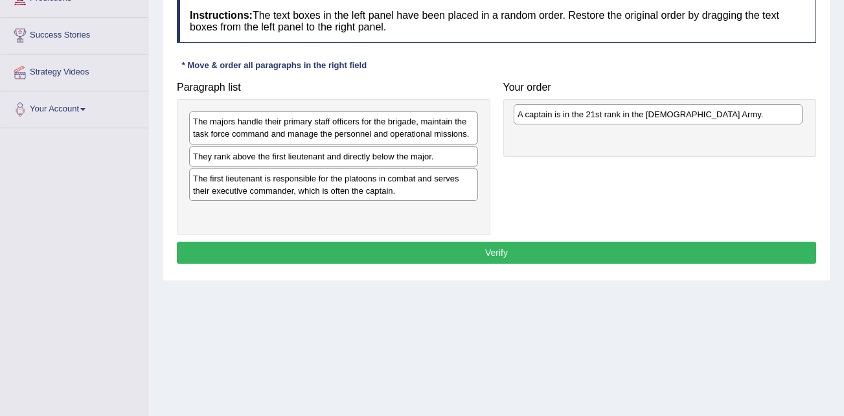
drag, startPoint x: 288, startPoint y: 159, endPoint x: 598, endPoint y: 117, distance: 313.1
click at [599, 117] on div "A captain is in the 21st rank in the [DEMOGRAPHIC_DATA] Army." at bounding box center [658, 114] width 289 height 20
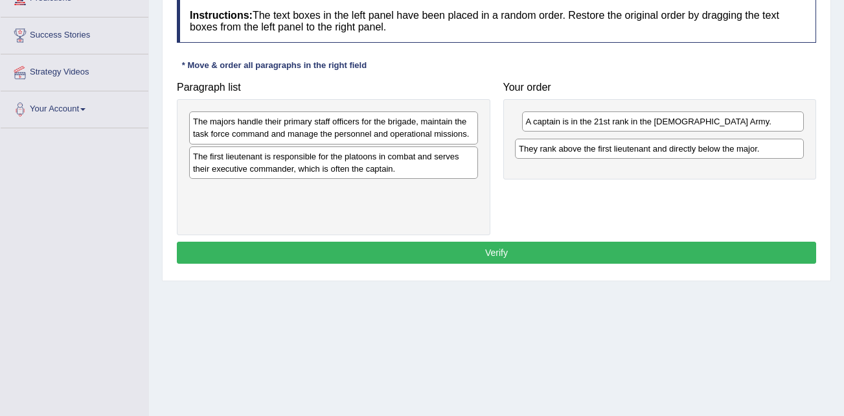
drag, startPoint x: 264, startPoint y: 158, endPoint x: 589, endPoint y: 150, distance: 325.8
click at [589, 150] on div "They rank above the first lieutenant and directly below the major." at bounding box center [659, 149] width 289 height 20
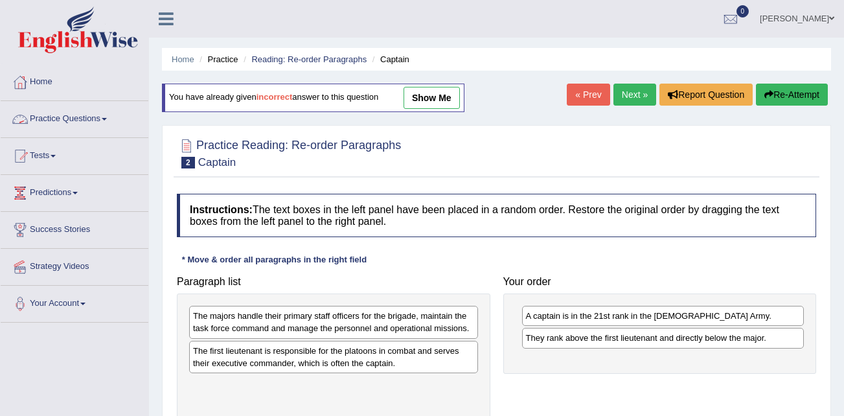
click at [78, 119] on link "Practice Questions" at bounding box center [75, 117] width 148 height 32
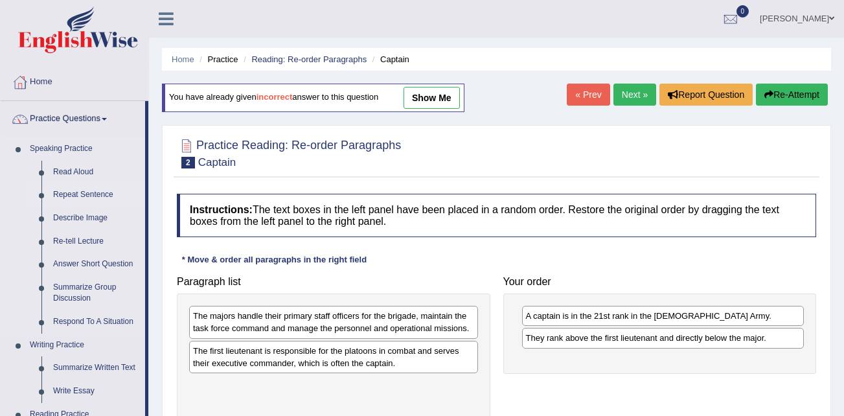
click at [85, 195] on link "Repeat Sentence" at bounding box center [96, 194] width 98 height 23
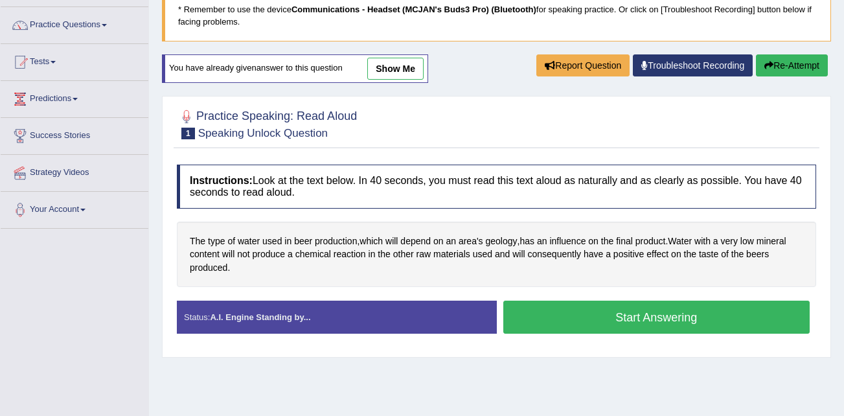
scroll to position [130, 0]
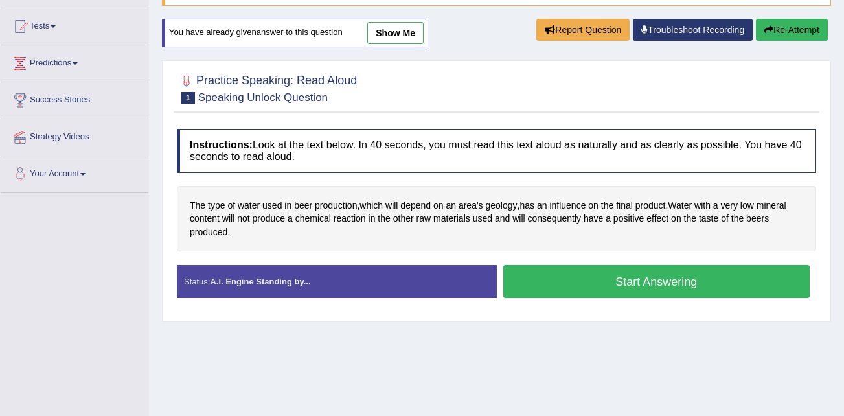
click at [71, 272] on div "Toggle navigation Home Practice Questions Speaking Practice Read Aloud Repeat S…" at bounding box center [422, 206] width 844 height 673
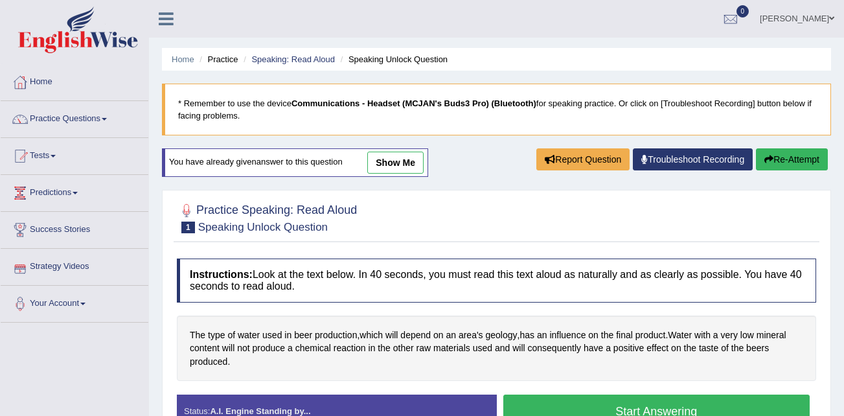
click at [98, 115] on link "Practice Questions" at bounding box center [75, 117] width 148 height 32
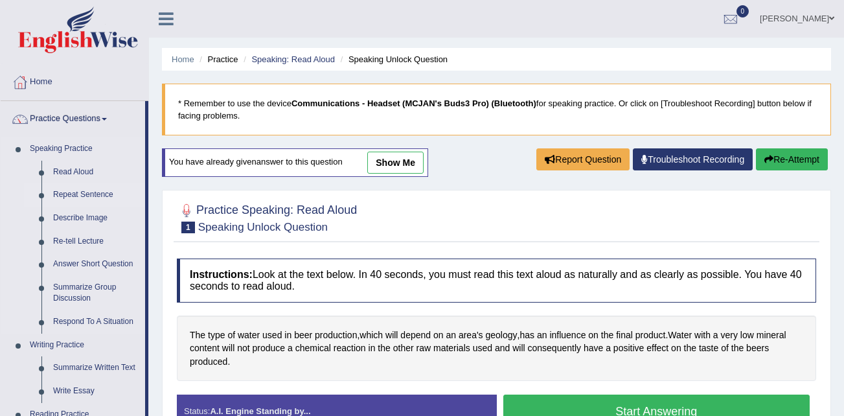
click at [98, 198] on link "Repeat Sentence" at bounding box center [96, 194] width 98 height 23
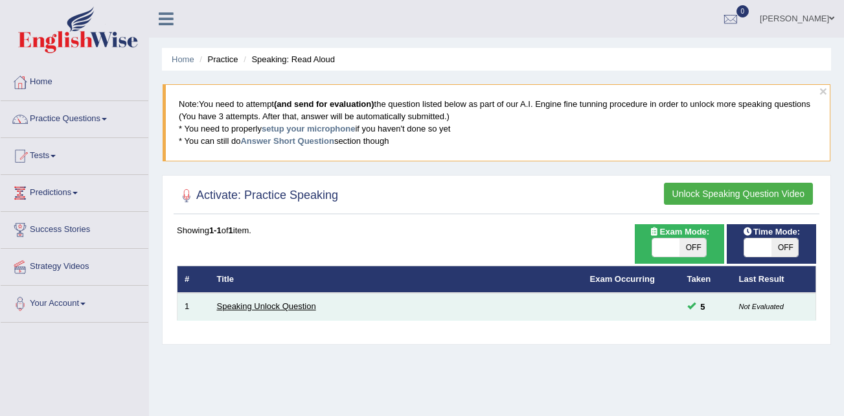
click at [243, 303] on link "Speaking Unlock Question" at bounding box center [266, 306] width 99 height 10
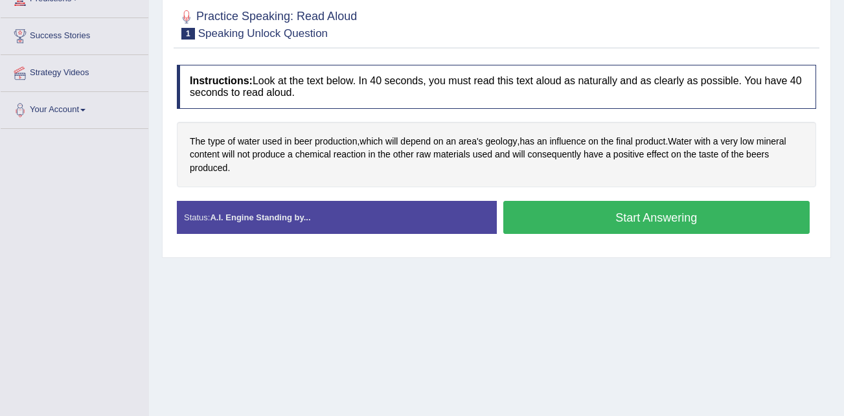
scroll to position [194, 0]
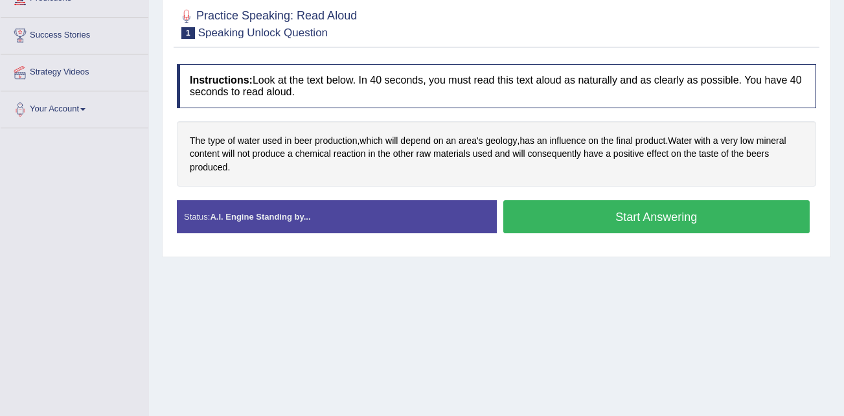
click at [637, 212] on button "Start Answering" at bounding box center [656, 216] width 307 height 33
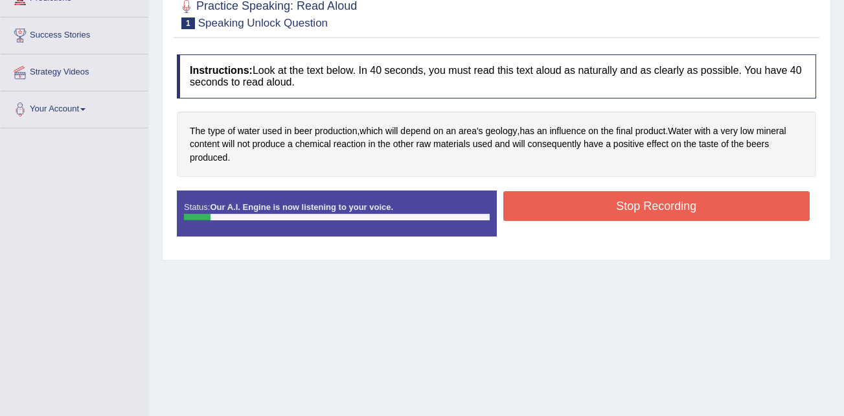
click at [631, 209] on button "Stop Recording" at bounding box center [656, 206] width 307 height 30
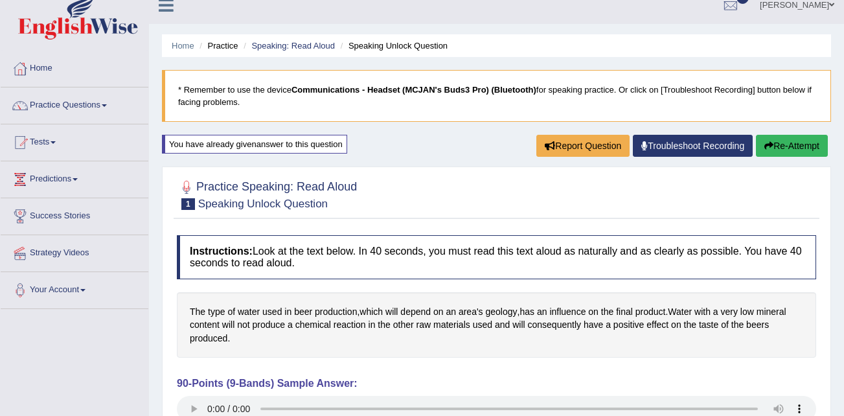
scroll to position [0, 0]
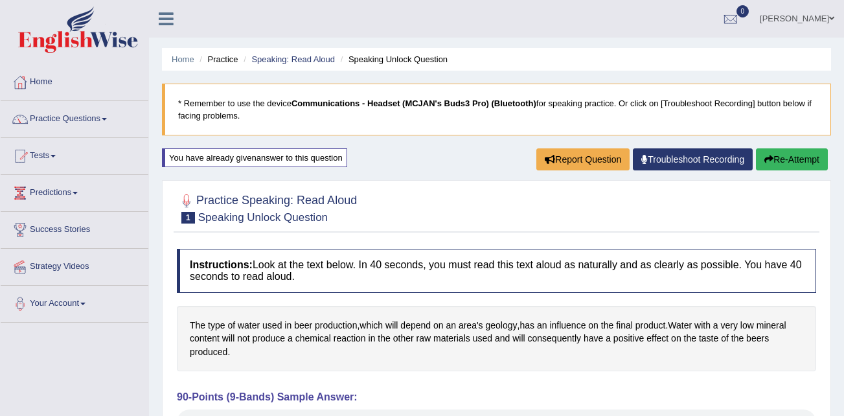
click at [782, 156] on button "Re-Attempt" at bounding box center [792, 159] width 72 height 22
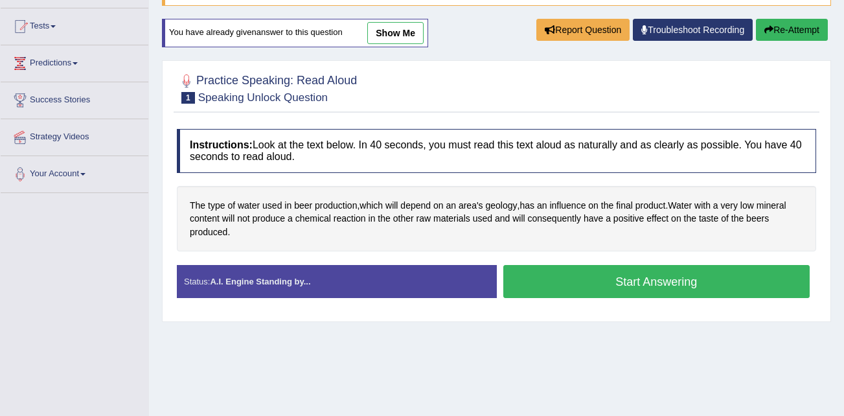
click at [471, 347] on div "Home Practice Speaking: Read Aloud Speaking Unlock Question * Remember to use t…" at bounding box center [496, 194] width 695 height 648
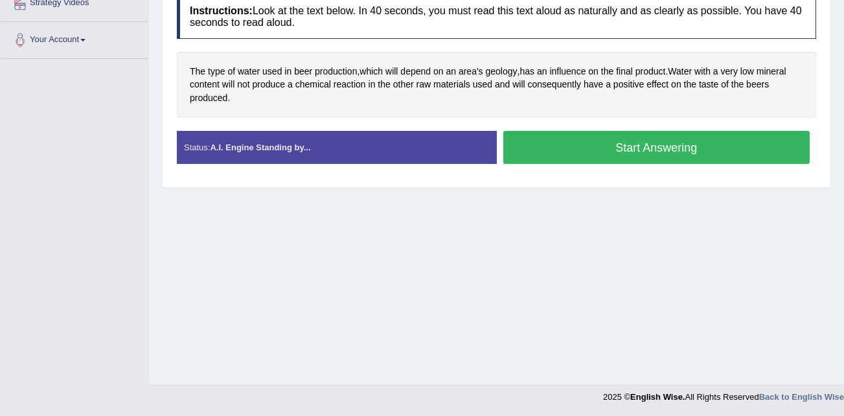
scroll to position [264, 0]
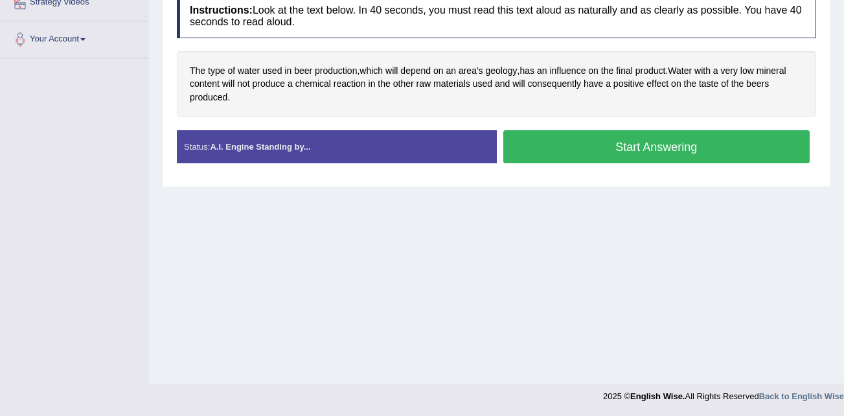
click at [640, 282] on div "Home Practice Speaking: Read Aloud Speaking Unlock Question * Remember to use t…" at bounding box center [496, 60] width 695 height 648
click at [648, 156] on button "Start Answering" at bounding box center [656, 146] width 307 height 33
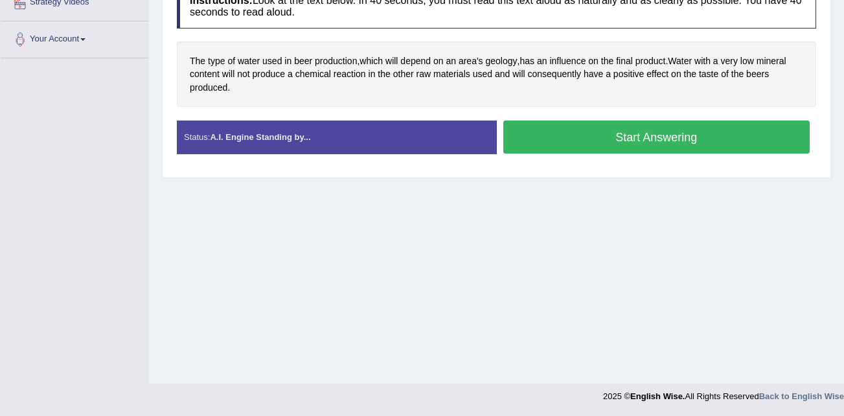
click at [648, 156] on div "Start Answering" at bounding box center [657, 138] width 320 height 36
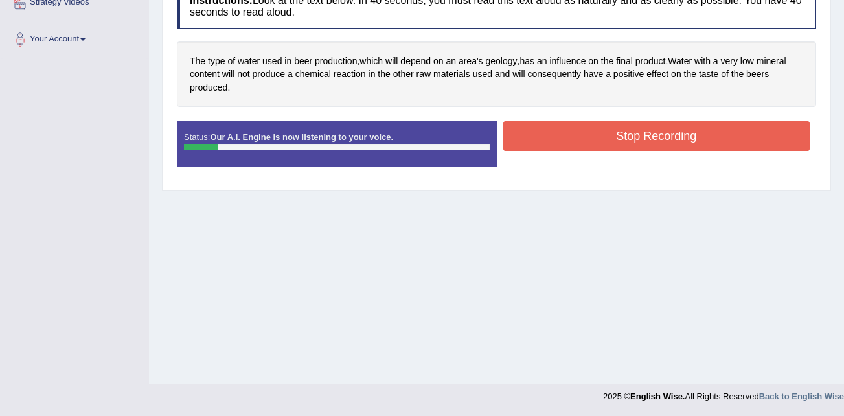
click at [648, 156] on div "Status: Our A.I. Engine is now listening to your voice. Start Answering Stop Re…" at bounding box center [496, 149] width 639 height 58
click at [646, 148] on button "Stop Recording" at bounding box center [656, 136] width 307 height 30
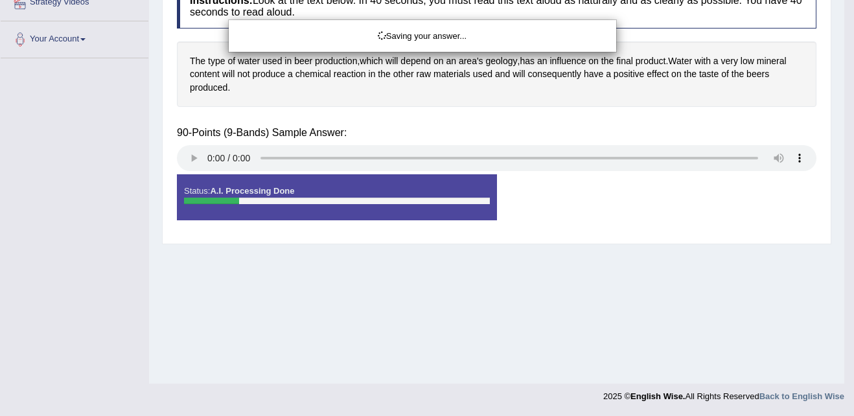
click at [646, 138] on div "Saving your answer..." at bounding box center [427, 208] width 854 height 416
click at [578, 139] on div "Saving your answer..." at bounding box center [427, 208] width 854 height 416
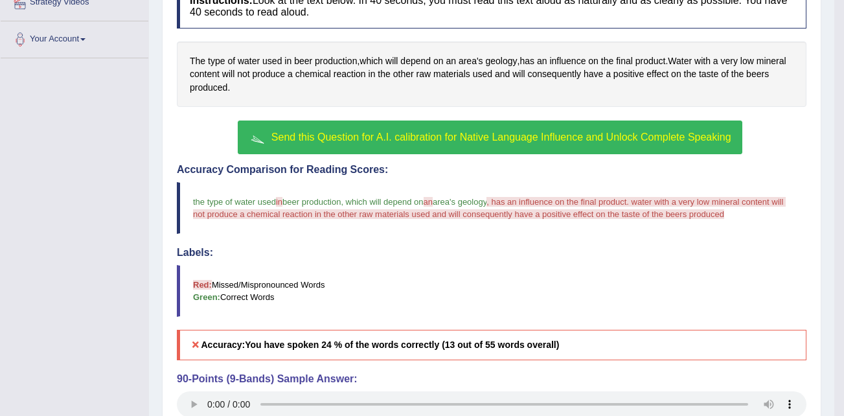
click at [448, 131] on span "Send this Question for A.I. calibration for Native Language Influence and Unloc…" at bounding box center [501, 136] width 460 height 11
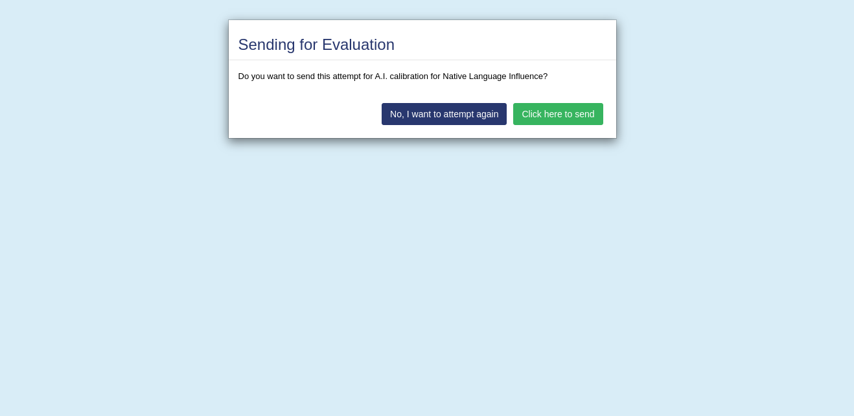
click at [537, 116] on button "Click here to send" at bounding box center [557, 114] width 89 height 22
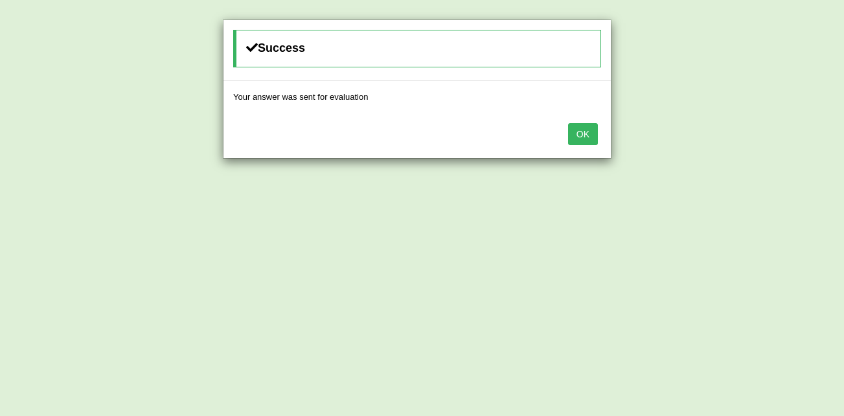
click at [569, 125] on button "OK" at bounding box center [583, 134] width 30 height 22
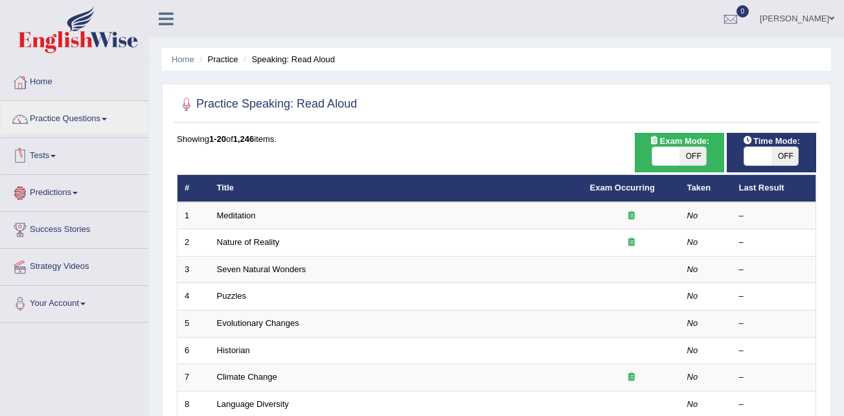
click at [54, 175] on link "Predictions" at bounding box center [75, 191] width 148 height 32
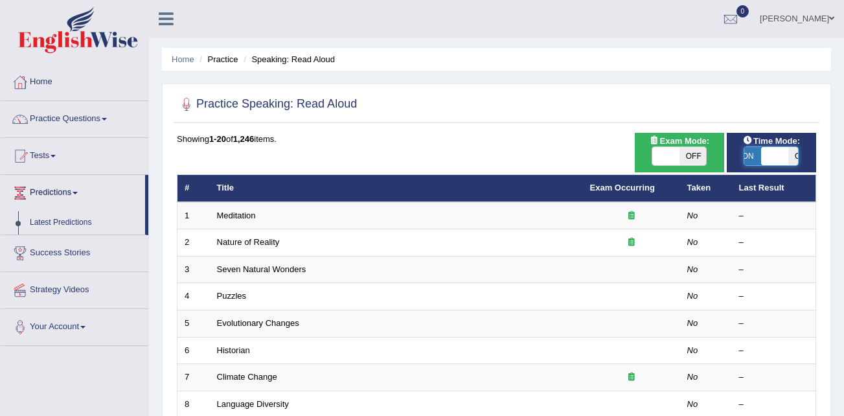
drag, startPoint x: 756, startPoint y: 153, endPoint x: 773, endPoint y: 153, distance: 16.8
click at [773, 153] on span at bounding box center [775, 156] width 27 height 18
checkbox input "true"
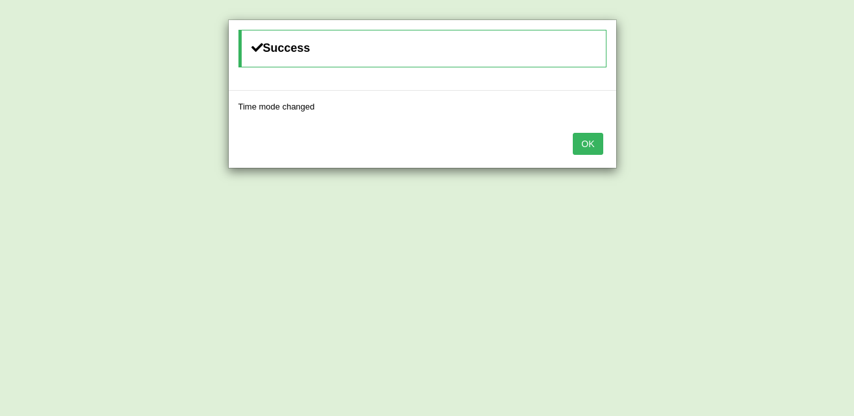
click at [580, 146] on button "OK" at bounding box center [587, 144] width 30 height 22
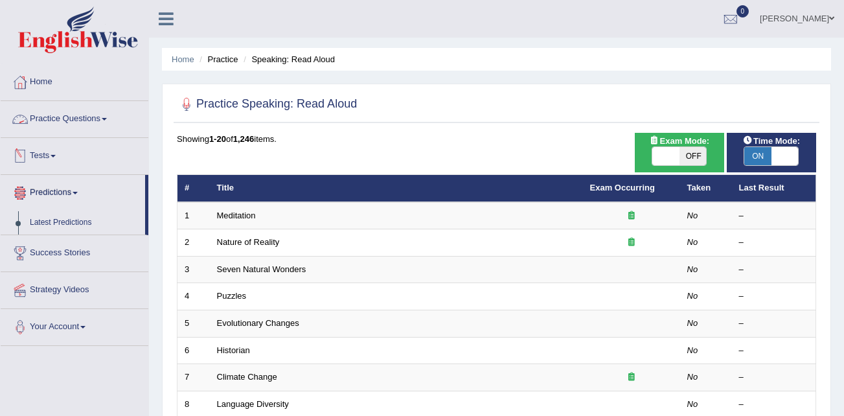
click at [73, 115] on link "Practice Questions" at bounding box center [75, 117] width 148 height 32
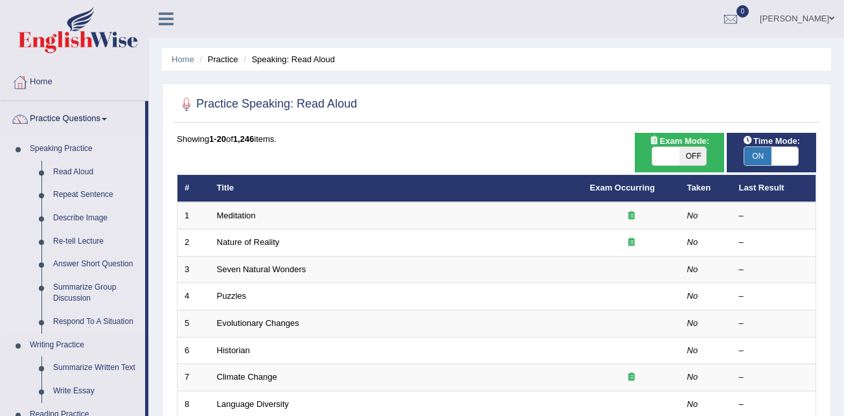
click at [86, 191] on link "Repeat Sentence" at bounding box center [96, 194] width 98 height 23
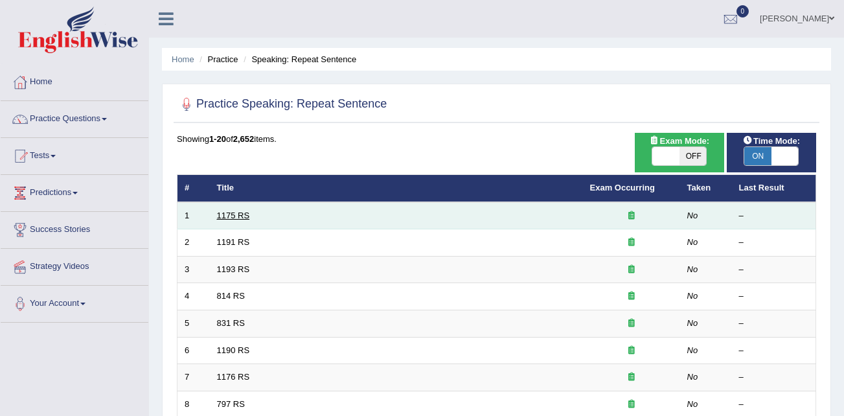
click at [237, 211] on link "1175 RS" at bounding box center [233, 215] width 33 height 10
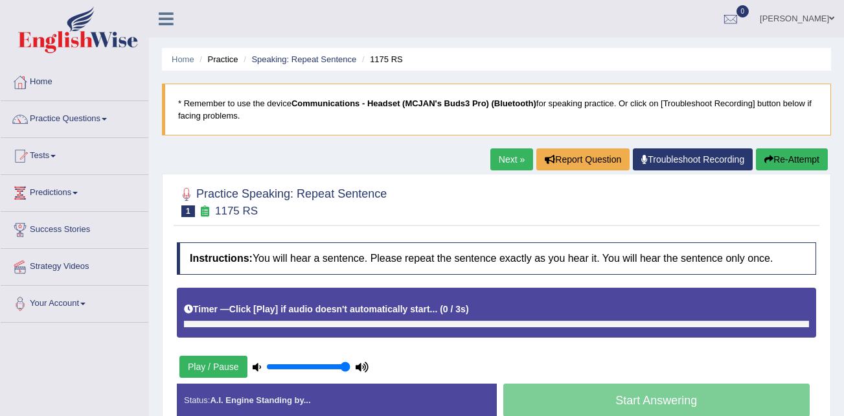
click at [791, 157] on button "Re-Attempt" at bounding box center [792, 159] width 72 height 22
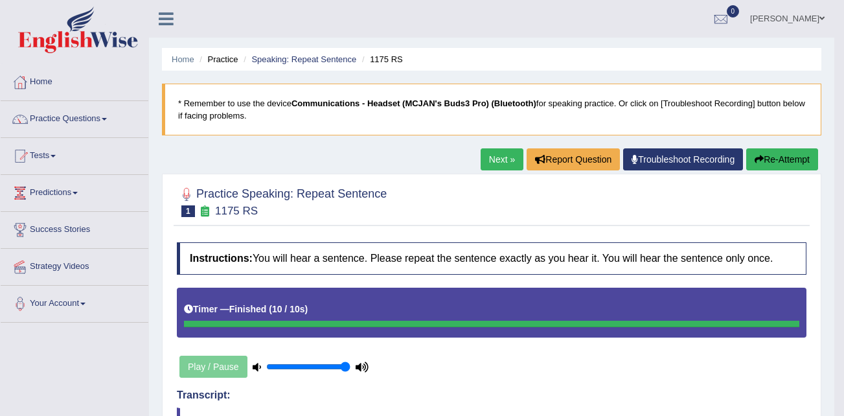
click at [502, 158] on link "Next »" at bounding box center [502, 159] width 43 height 22
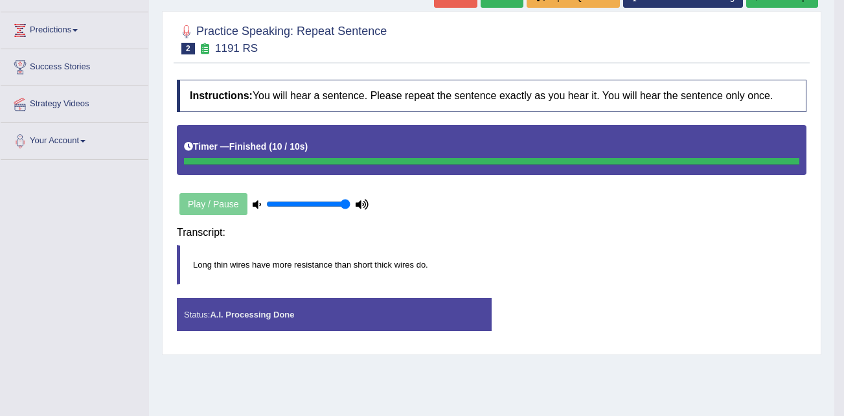
scroll to position [98, 0]
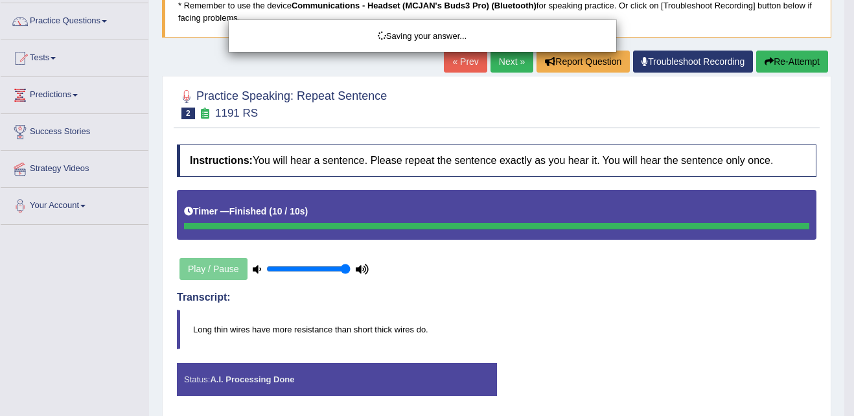
click at [780, 59] on div "Saving your answer..." at bounding box center [427, 208] width 854 height 416
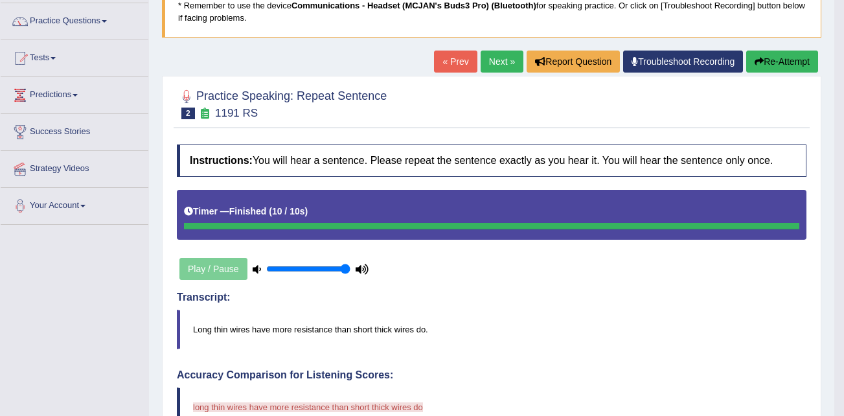
click at [769, 61] on button "Re-Attempt" at bounding box center [782, 62] width 72 height 22
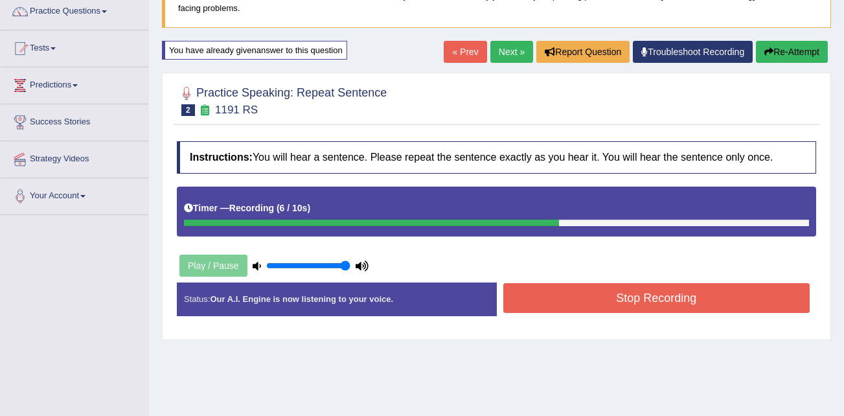
click at [806, 49] on button "Re-Attempt" at bounding box center [792, 52] width 72 height 22
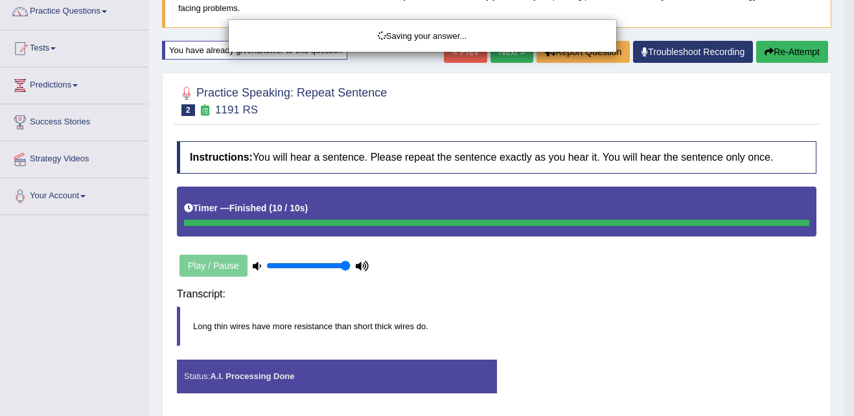
click at [789, 42] on div "Saving your answer..." at bounding box center [427, 208] width 854 height 416
click at [797, 42] on div "Saving your answer..." at bounding box center [427, 208] width 854 height 416
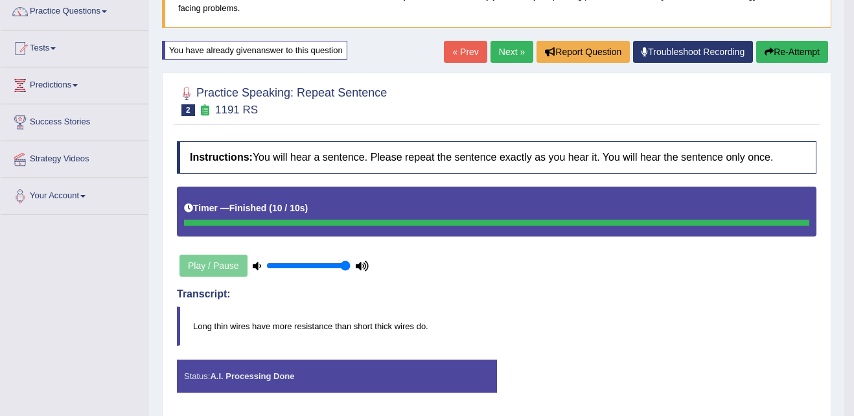
click at [802, 52] on body "Toggle navigation Home Practice Questions Speaking Practice Read Aloud Repeat S…" at bounding box center [427, 101] width 854 height 416
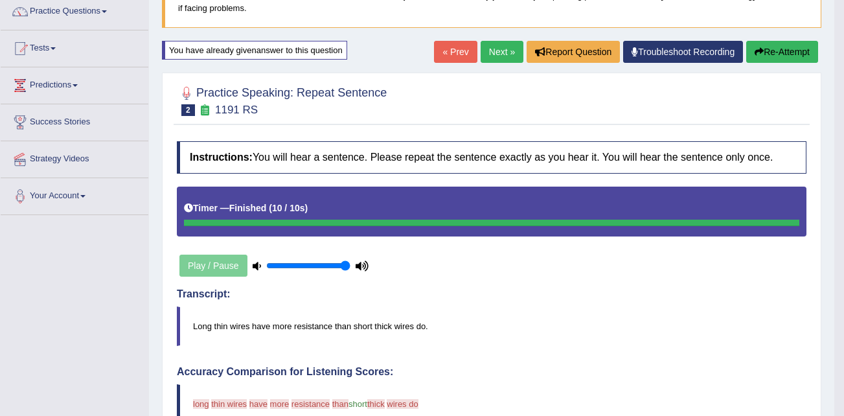
click at [802, 52] on button "Re-Attempt" at bounding box center [782, 52] width 72 height 22
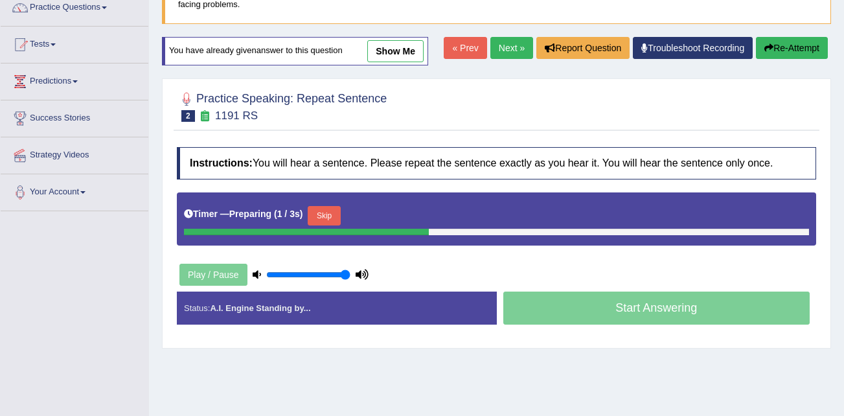
scroll to position [111, 0]
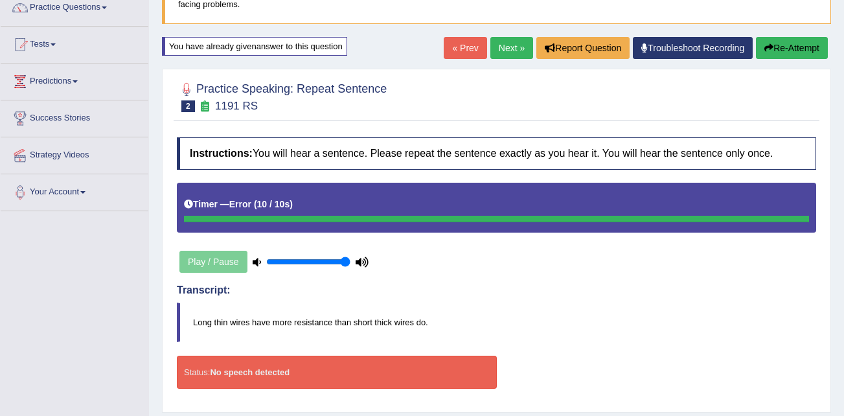
drag, startPoint x: 496, startPoint y: 43, endPoint x: 526, endPoint y: 59, distance: 33.9
click at [495, 41] on link "Next »" at bounding box center [511, 48] width 43 height 22
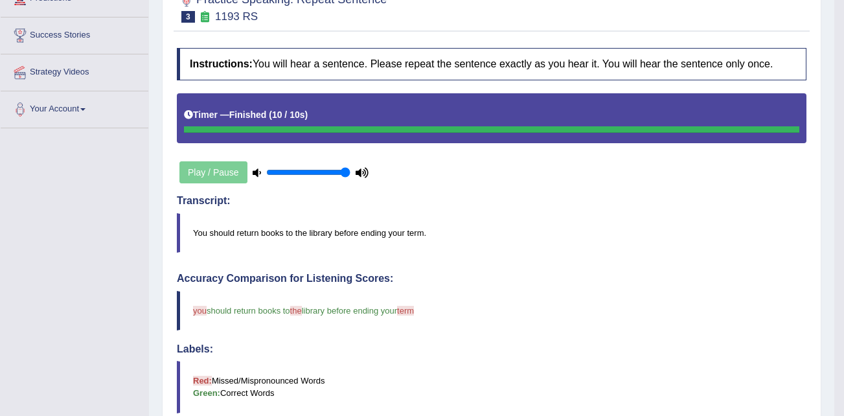
scroll to position [130, 0]
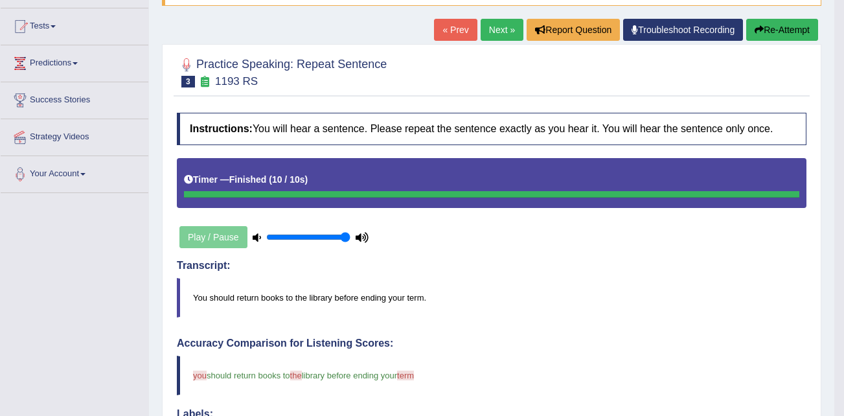
click at [765, 30] on button "Re-Attempt" at bounding box center [782, 30] width 72 height 22
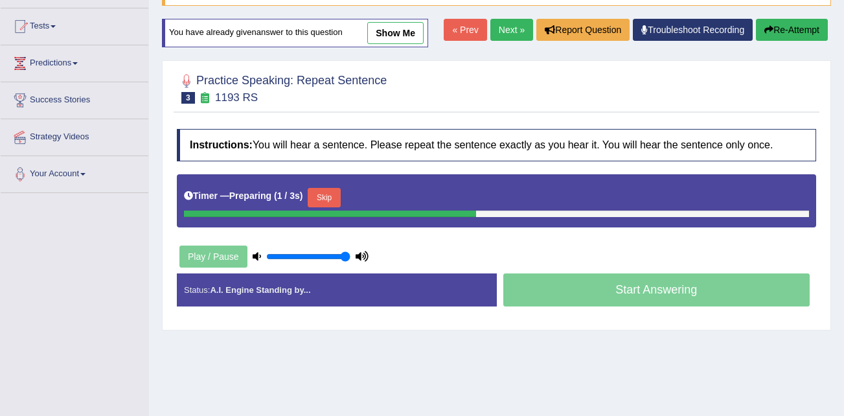
scroll to position [130, 0]
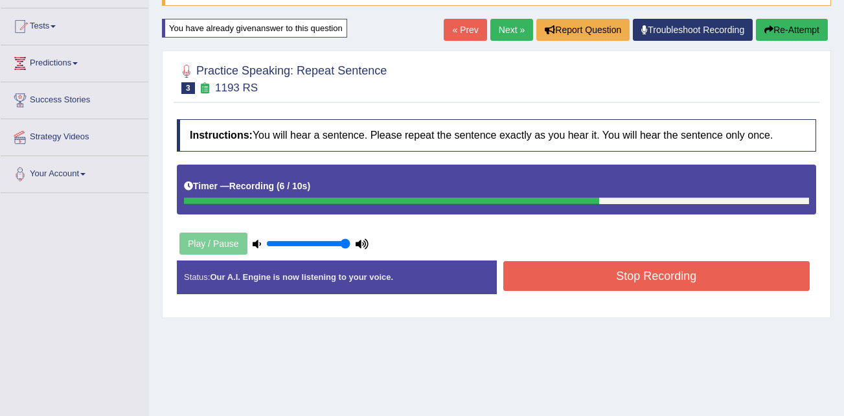
click at [578, 268] on button "Stop Recording" at bounding box center [656, 276] width 307 height 30
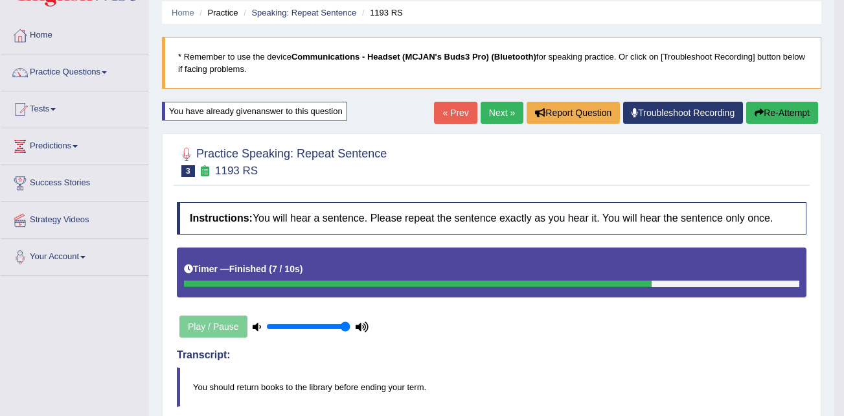
scroll to position [0, 0]
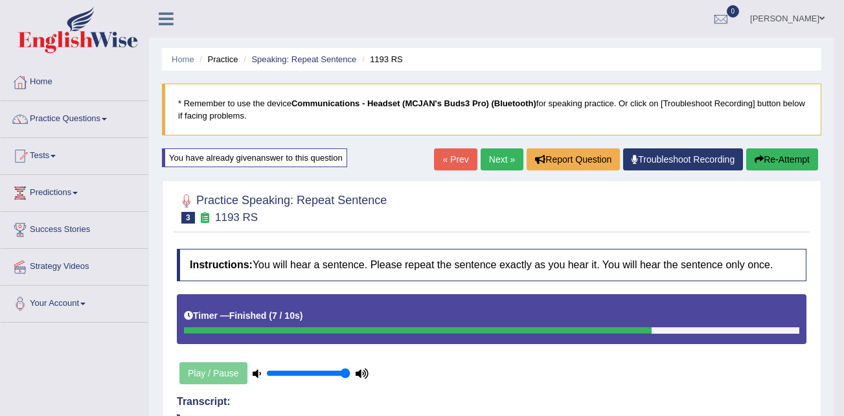
click at [781, 154] on button "Re-Attempt" at bounding box center [782, 159] width 72 height 22
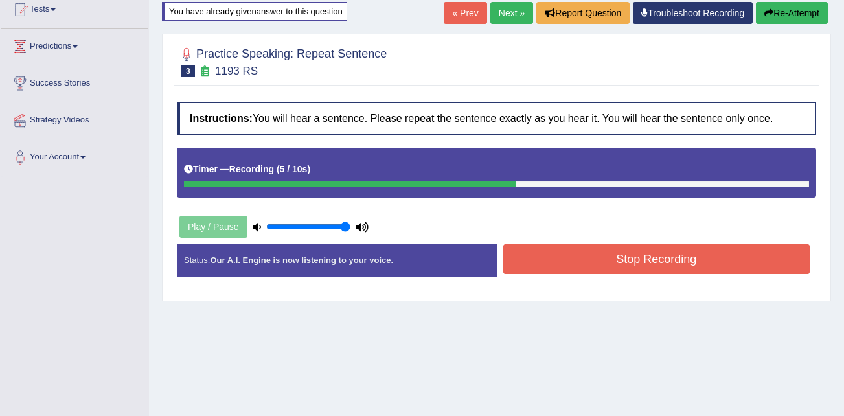
click at [567, 264] on button "Stop Recording" at bounding box center [656, 259] width 307 height 30
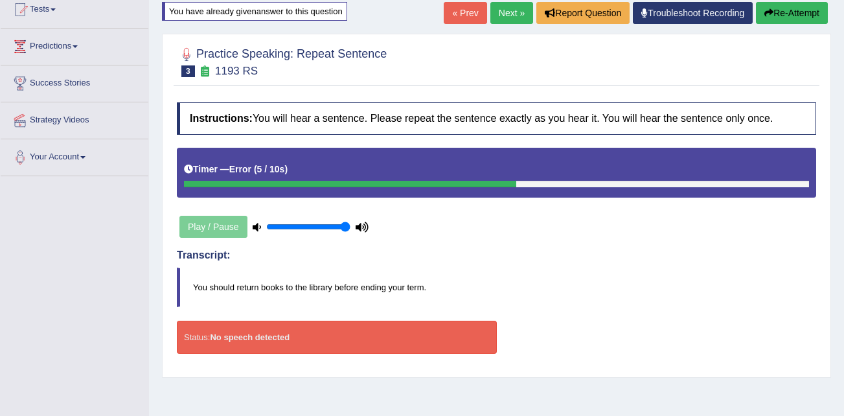
click at [74, 229] on div "Toggle navigation Home Practice Questions Speaking Practice Read Aloud Repeat S…" at bounding box center [422, 190] width 844 height 673
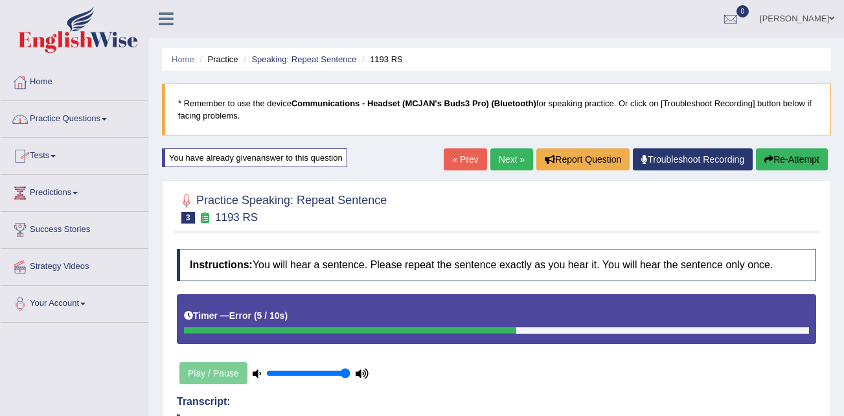
click at [55, 115] on link "Practice Questions" at bounding box center [75, 117] width 148 height 32
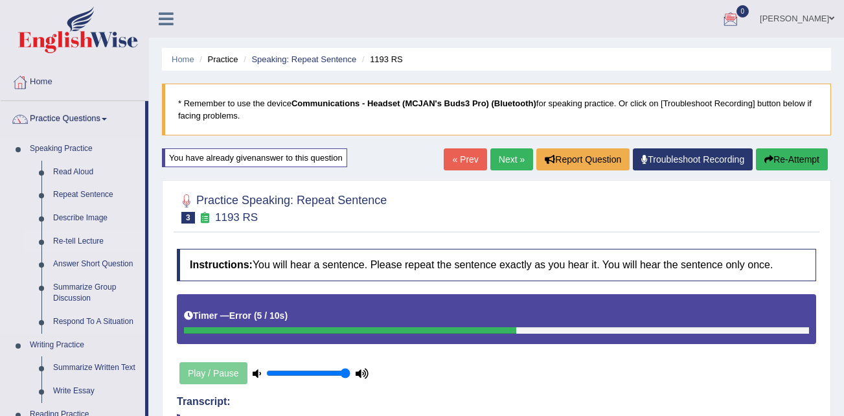
click at [80, 236] on link "Re-tell Lecture" at bounding box center [96, 241] width 98 height 23
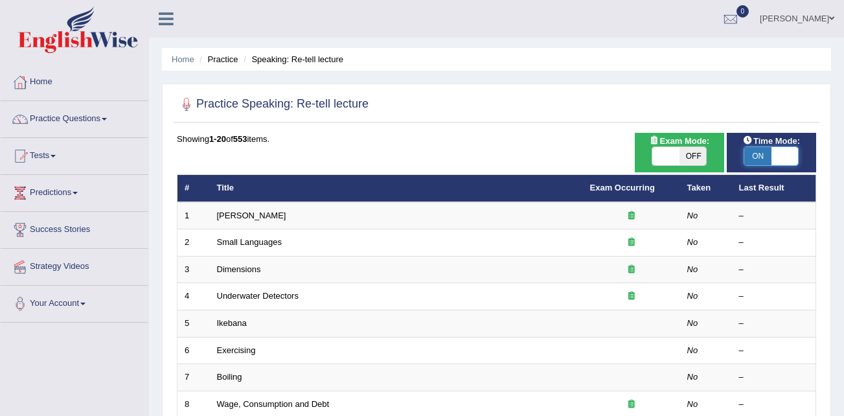
click at [786, 155] on span at bounding box center [784, 156] width 27 height 18
checkbox input "false"
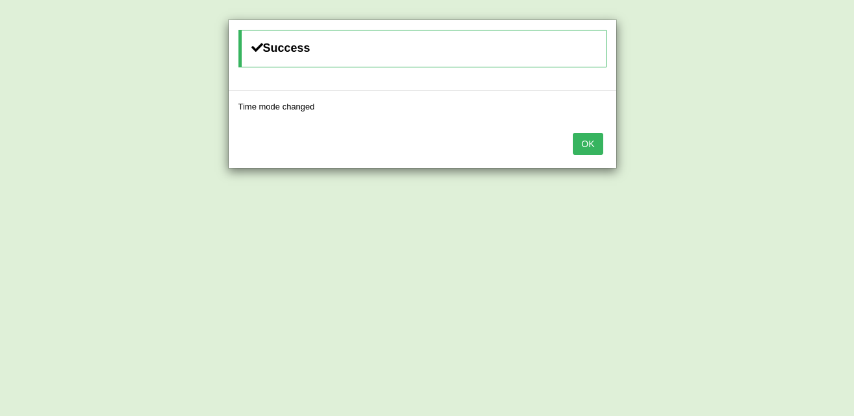
click at [591, 138] on button "OK" at bounding box center [587, 144] width 30 height 22
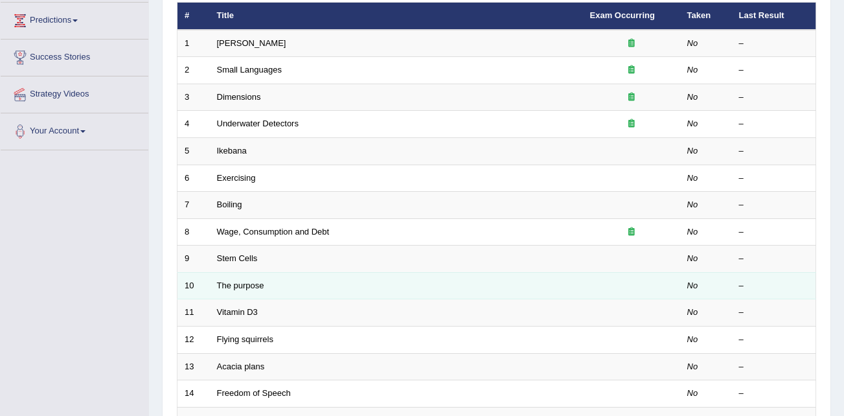
scroll to position [194, 0]
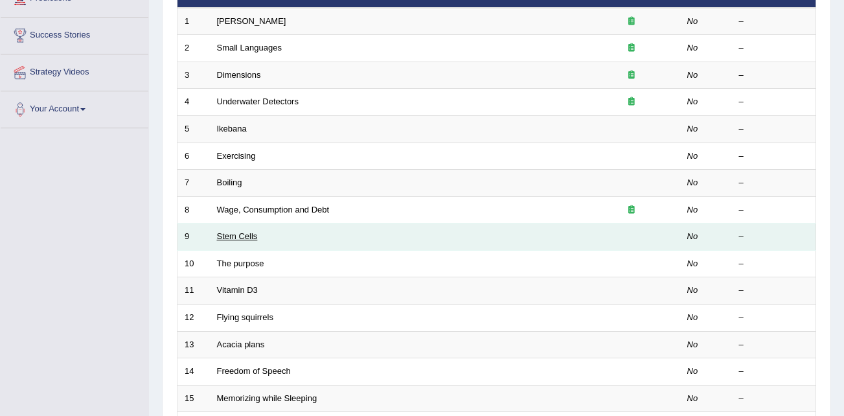
click at [241, 236] on link "Stem Cells" at bounding box center [237, 236] width 41 height 10
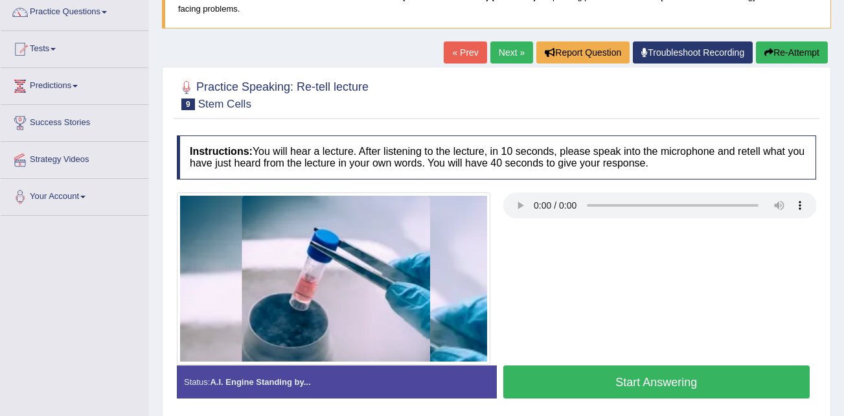
scroll to position [130, 0]
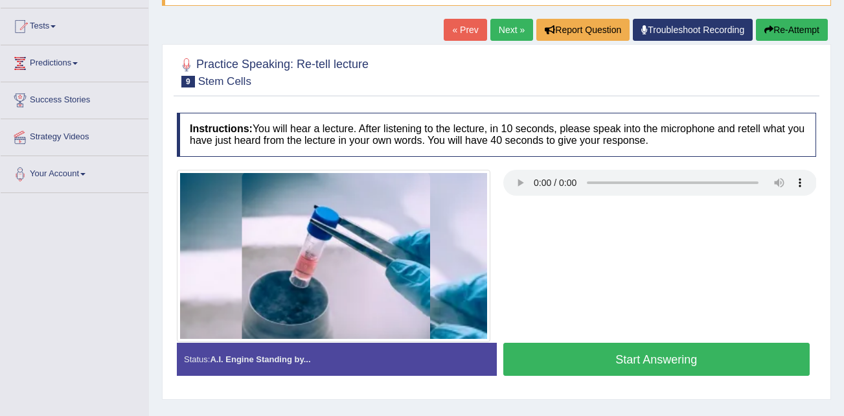
click at [504, 27] on link "Next »" at bounding box center [511, 30] width 43 height 22
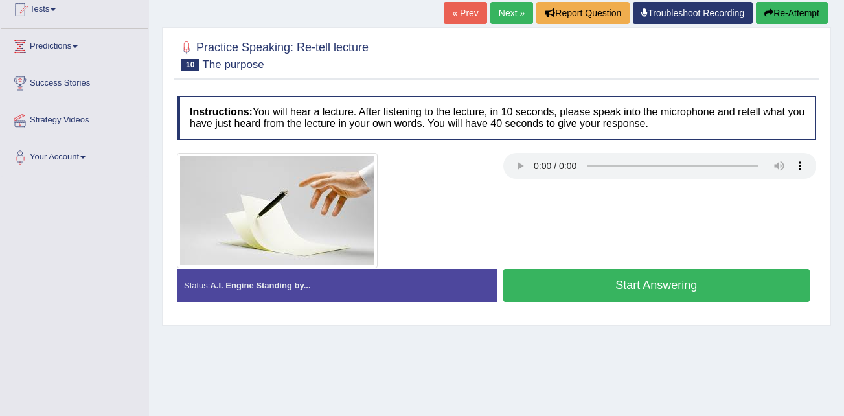
click at [606, 284] on button "Start Answering" at bounding box center [656, 285] width 307 height 33
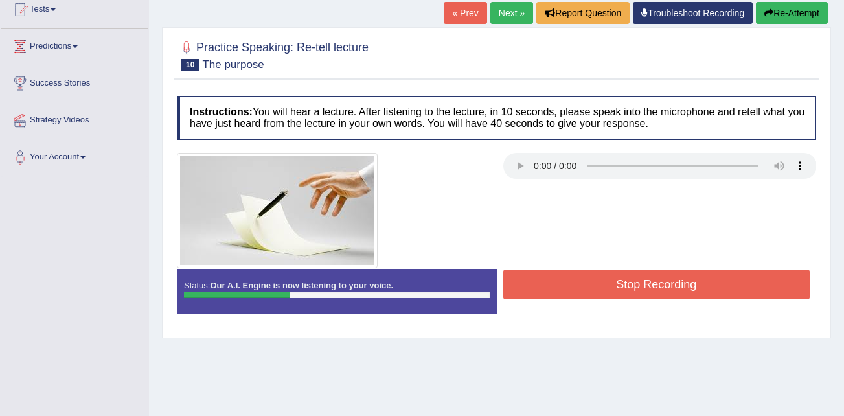
click at [385, 69] on div at bounding box center [496, 55] width 639 height 40
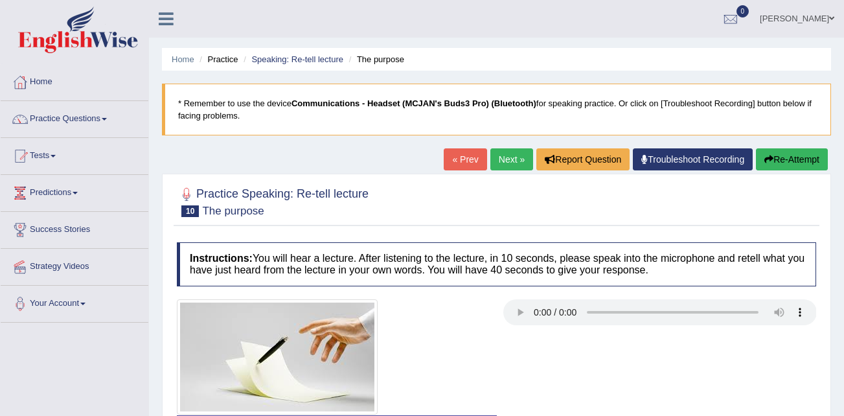
click at [634, 282] on h4 "Instructions: You will hear a lecture. After listening to the lecture, in 10 se…" at bounding box center [496, 263] width 639 height 43
click at [769, 156] on icon "button" at bounding box center [768, 159] width 9 height 9
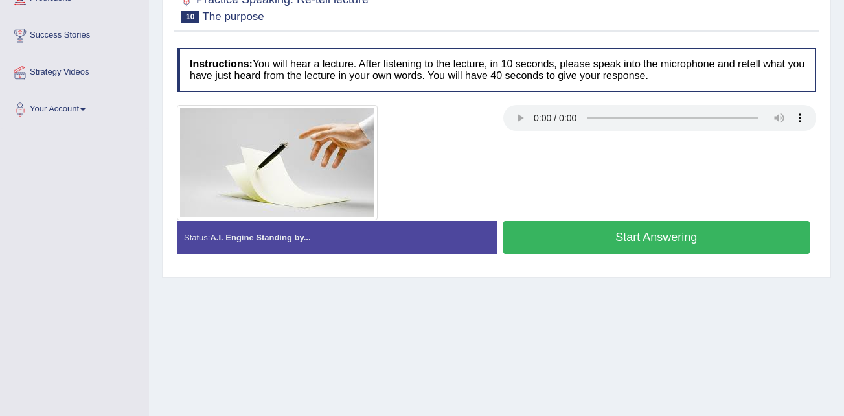
click at [743, 168] on div at bounding box center [496, 162] width 652 height 115
click at [35, 181] on div "Toggle navigation Home Practice Questions Speaking Practice Read Aloud Repeat S…" at bounding box center [422, 142] width 844 height 673
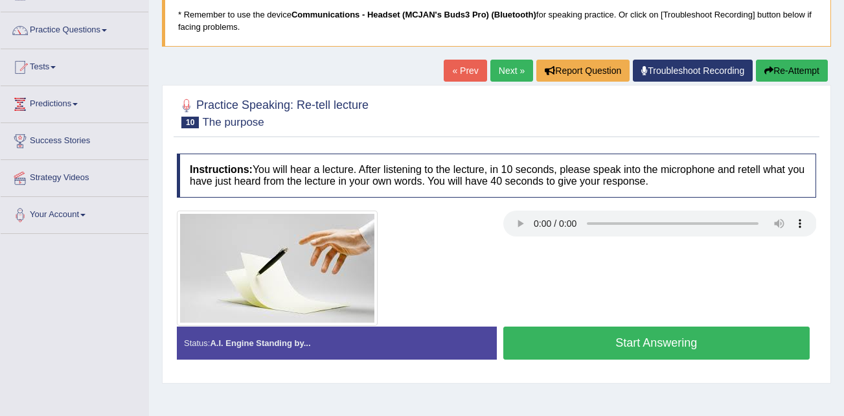
scroll to position [0, 0]
